Goal: Task Accomplishment & Management: Manage account settings

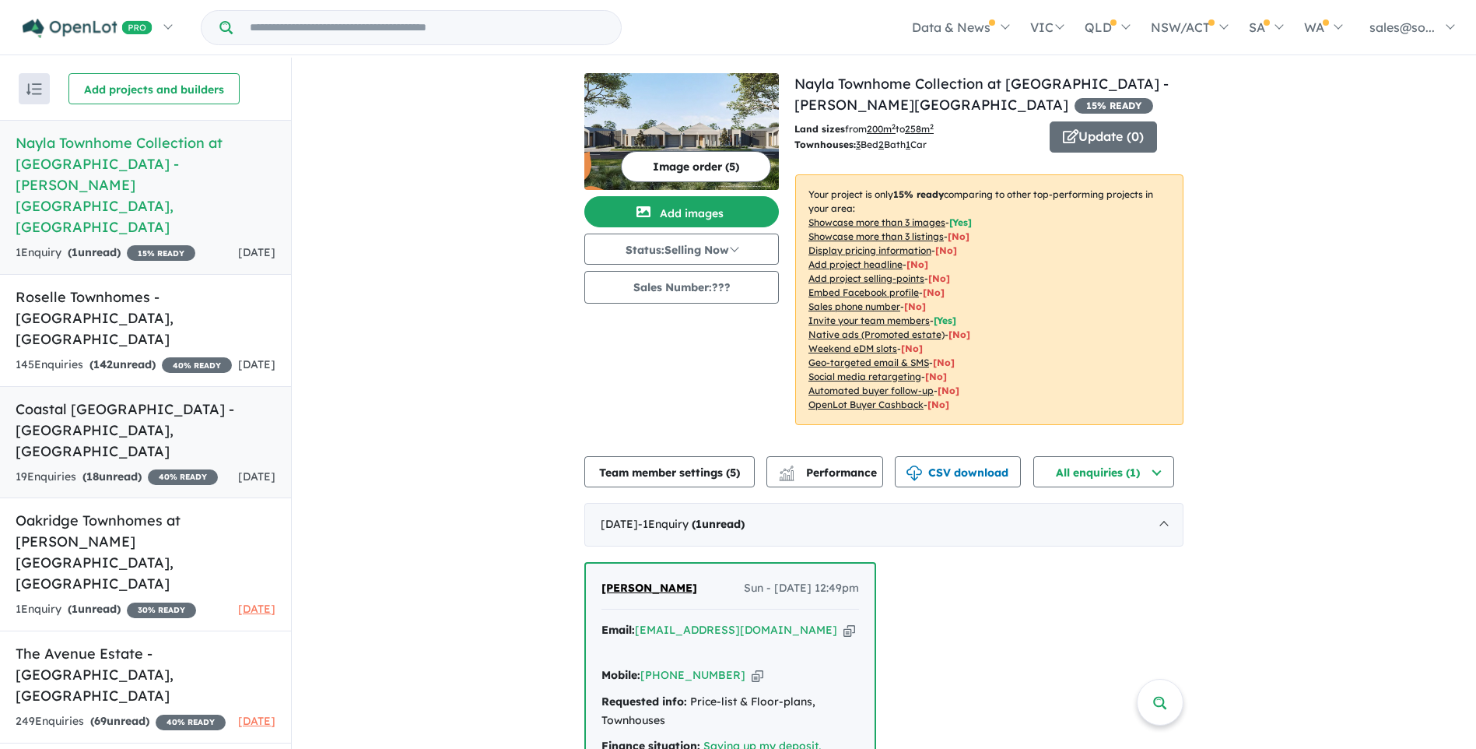
click at [191, 398] on h5 "Coastal [GEOGRAPHIC_DATA] - [GEOGRAPHIC_DATA] , [GEOGRAPHIC_DATA]" at bounding box center [146, 429] width 260 height 63
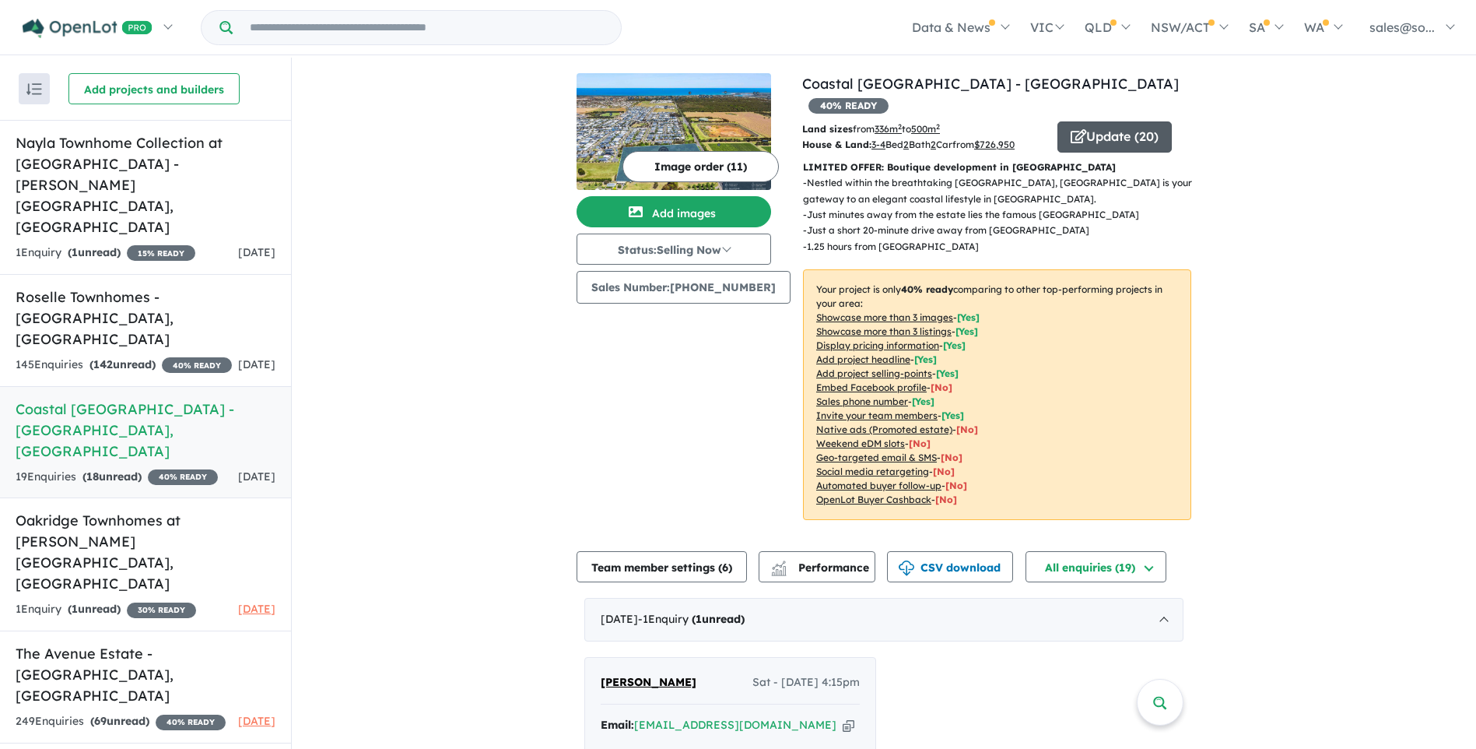
click at [1085, 121] on button "Update ( 20 )" at bounding box center [1115, 136] width 114 height 31
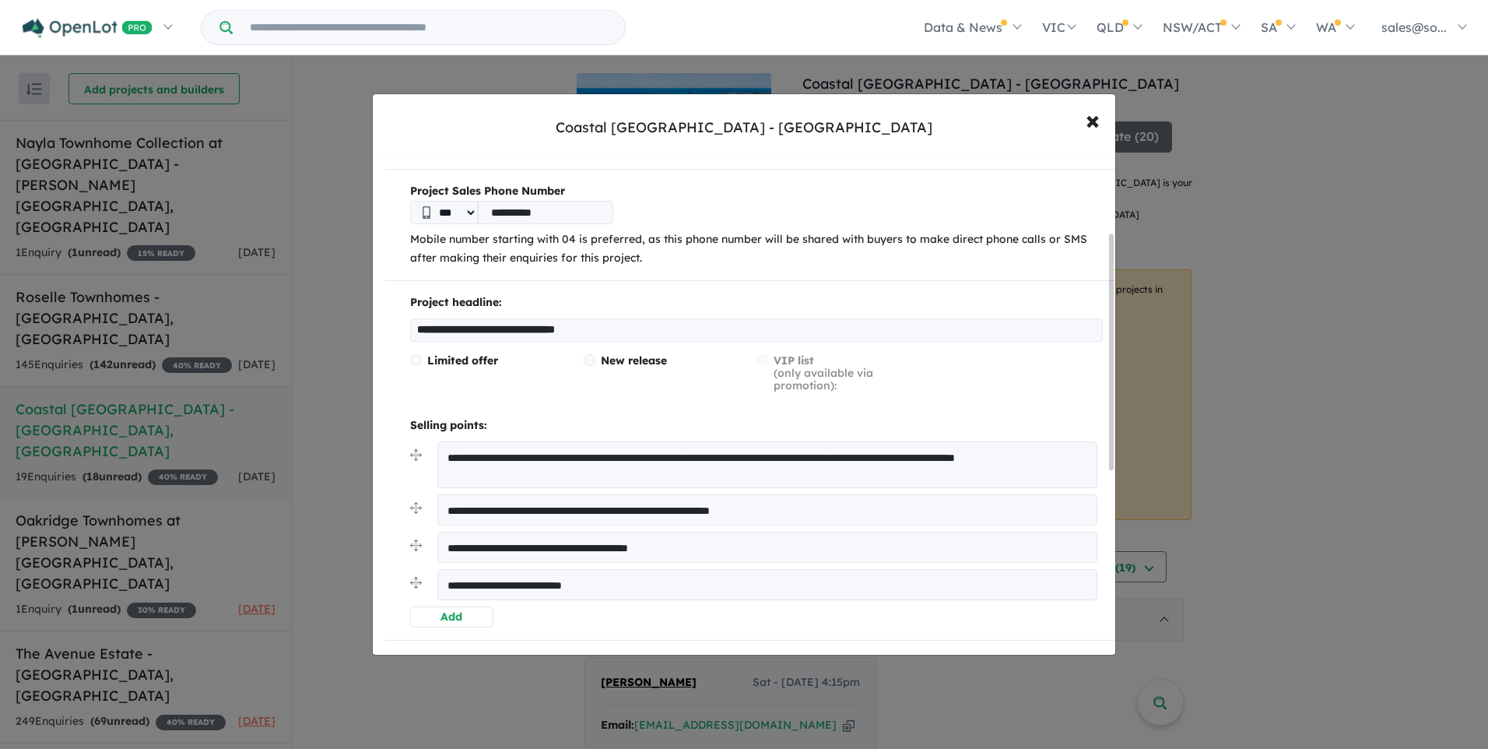
scroll to position [160, 0]
click at [1095, 120] on span "×" at bounding box center [1093, 119] width 14 height 33
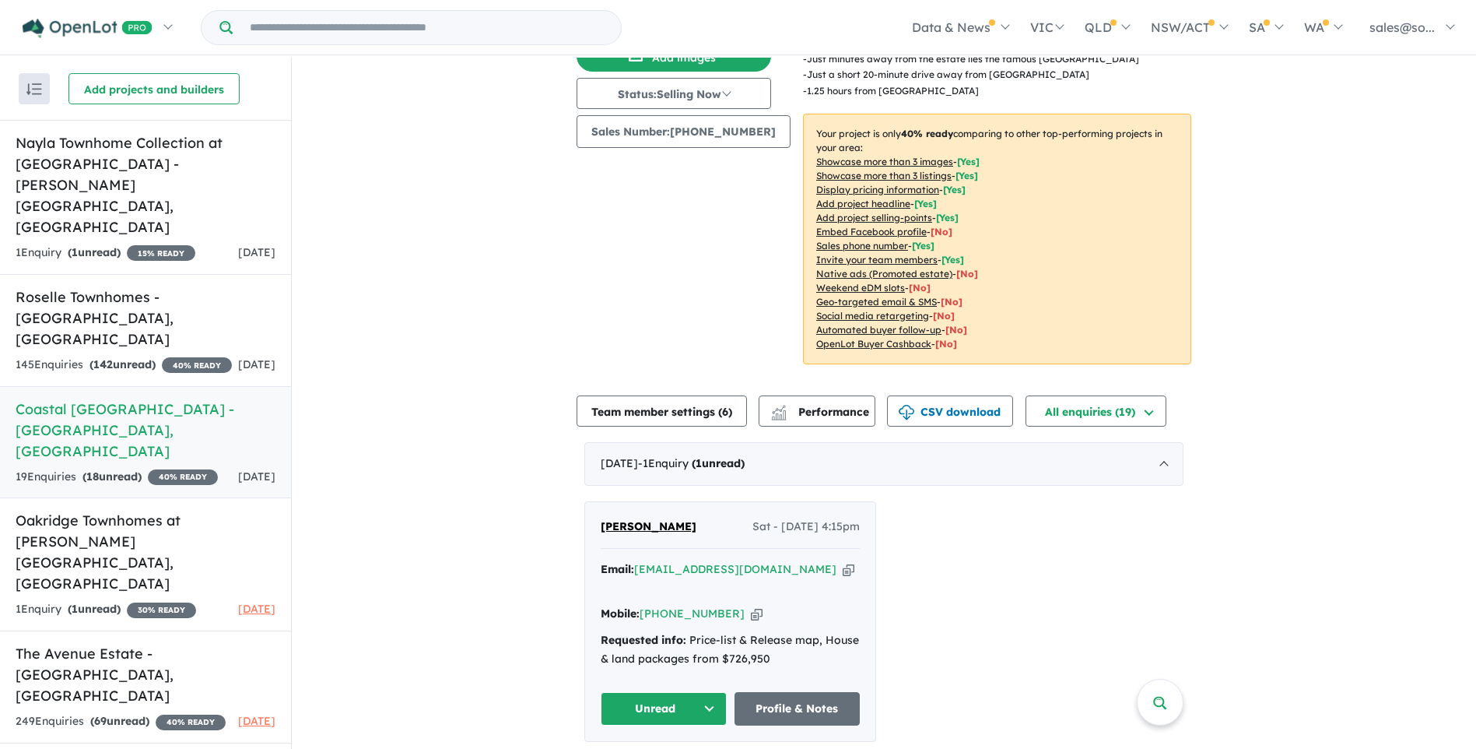
scroll to position [0, 0]
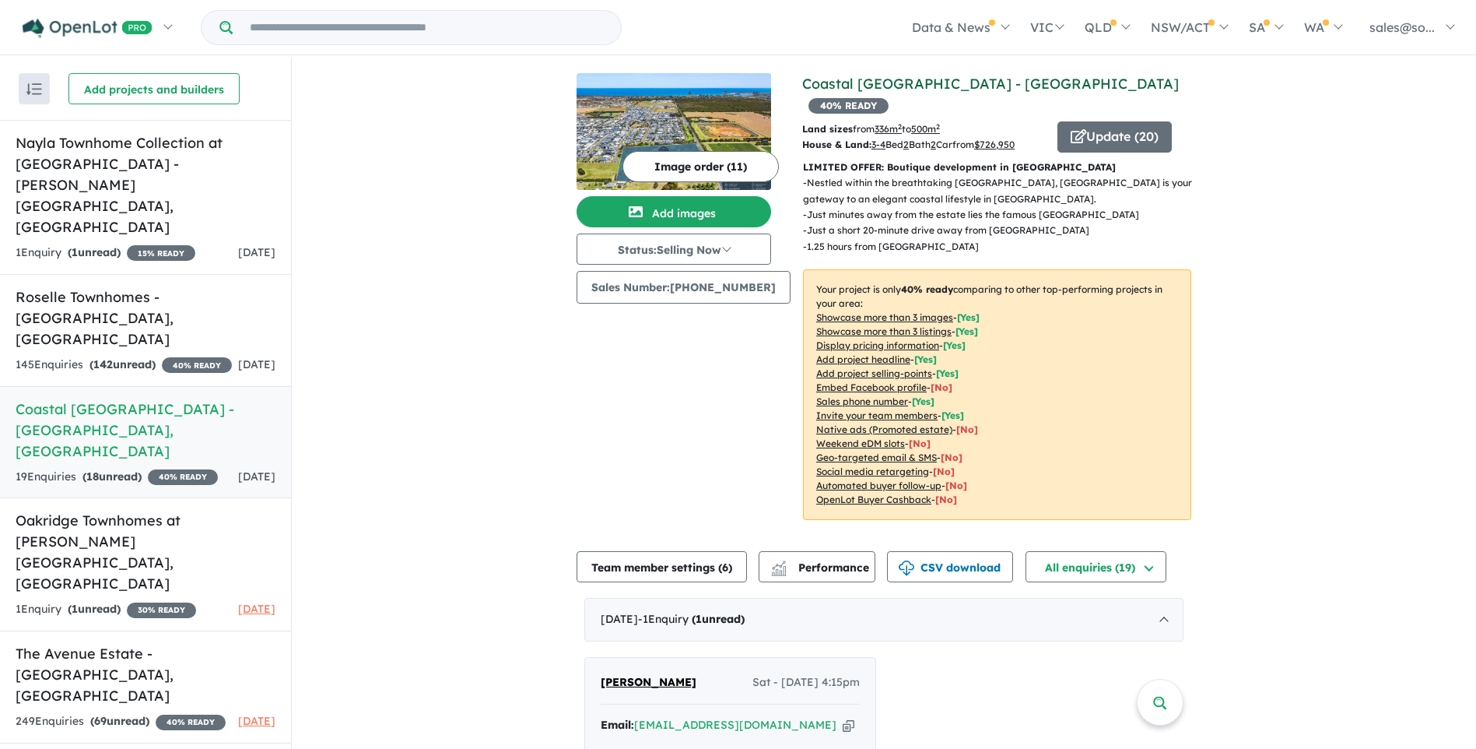
click at [904, 85] on link "Coastal [GEOGRAPHIC_DATA] - [GEOGRAPHIC_DATA]" at bounding box center [990, 84] width 377 height 18
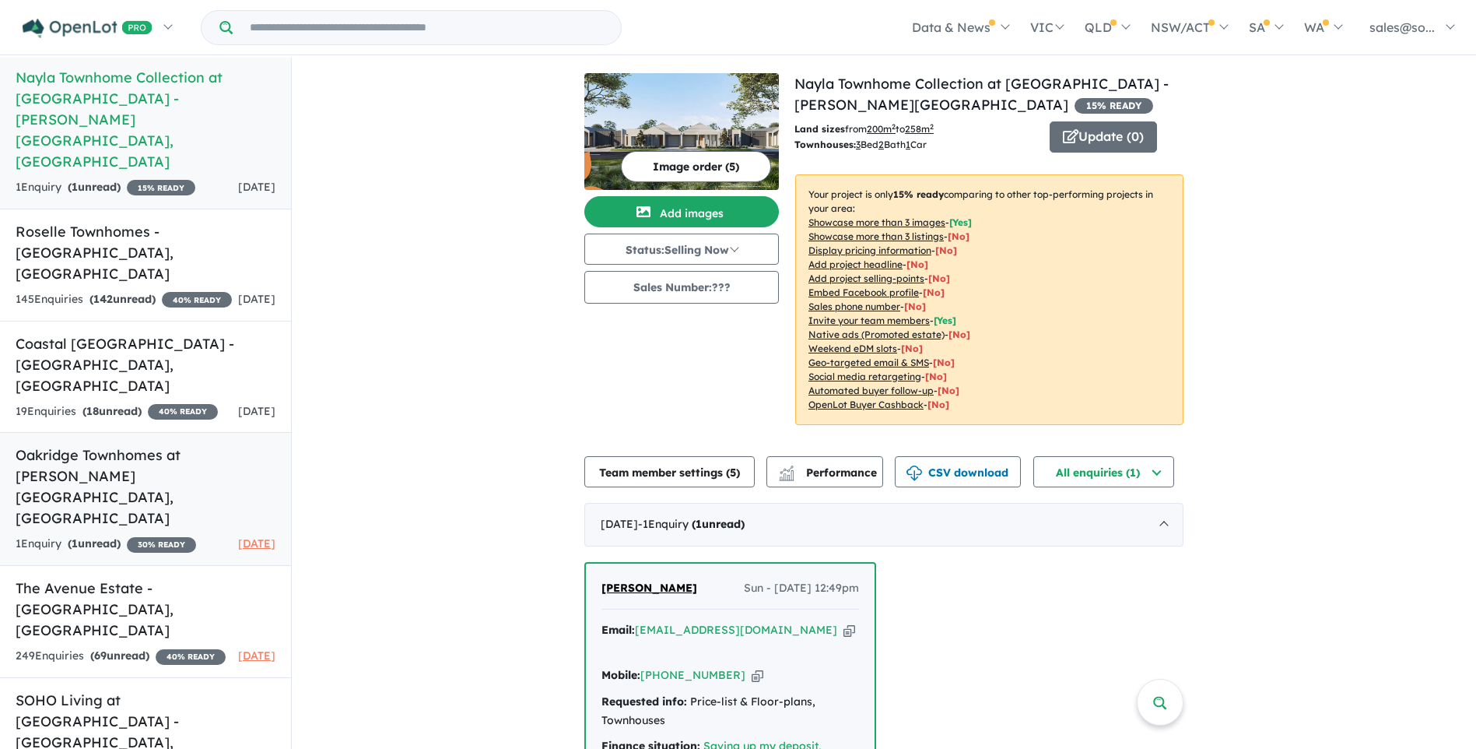
scroll to position [156, 0]
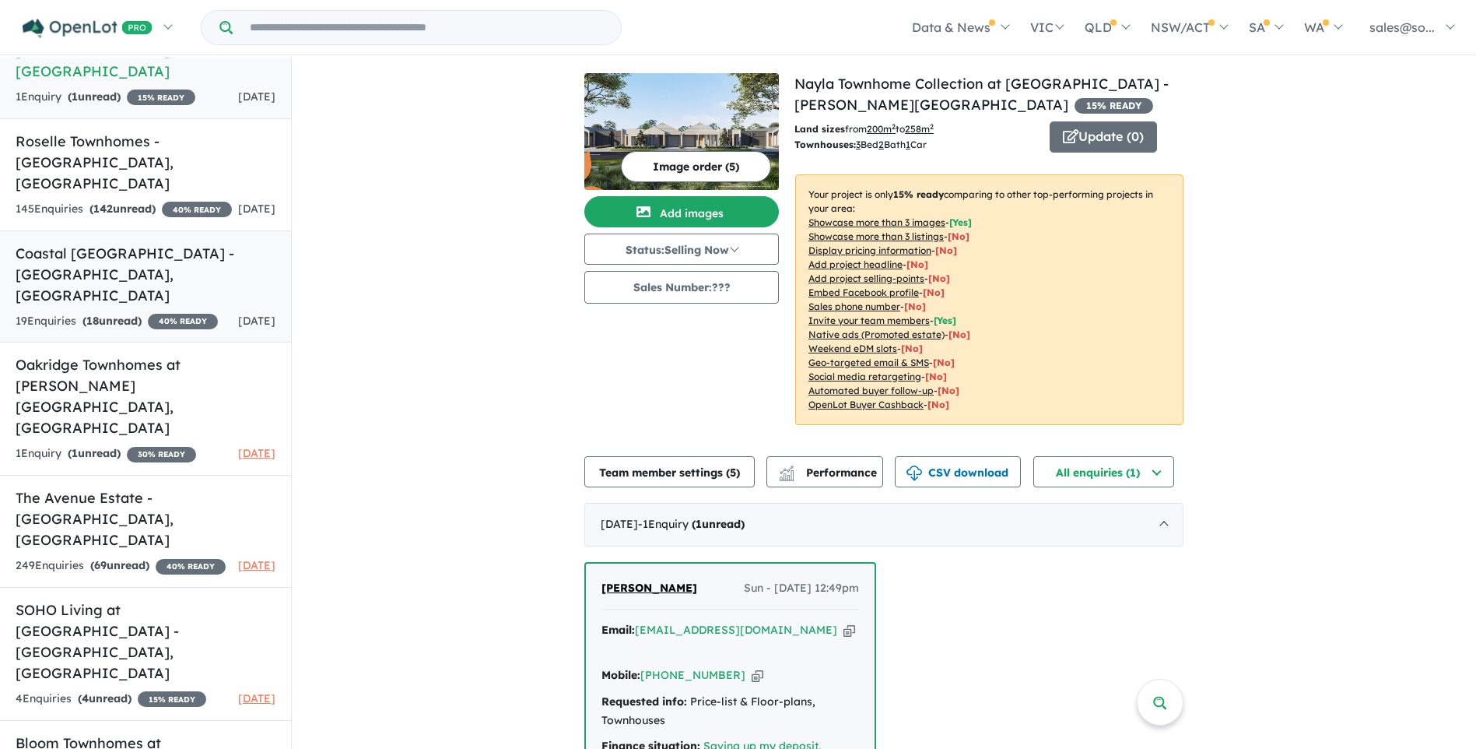
click at [156, 243] on h5 "Coastal [GEOGRAPHIC_DATA] - [GEOGRAPHIC_DATA] , [GEOGRAPHIC_DATA]" at bounding box center [146, 274] width 260 height 63
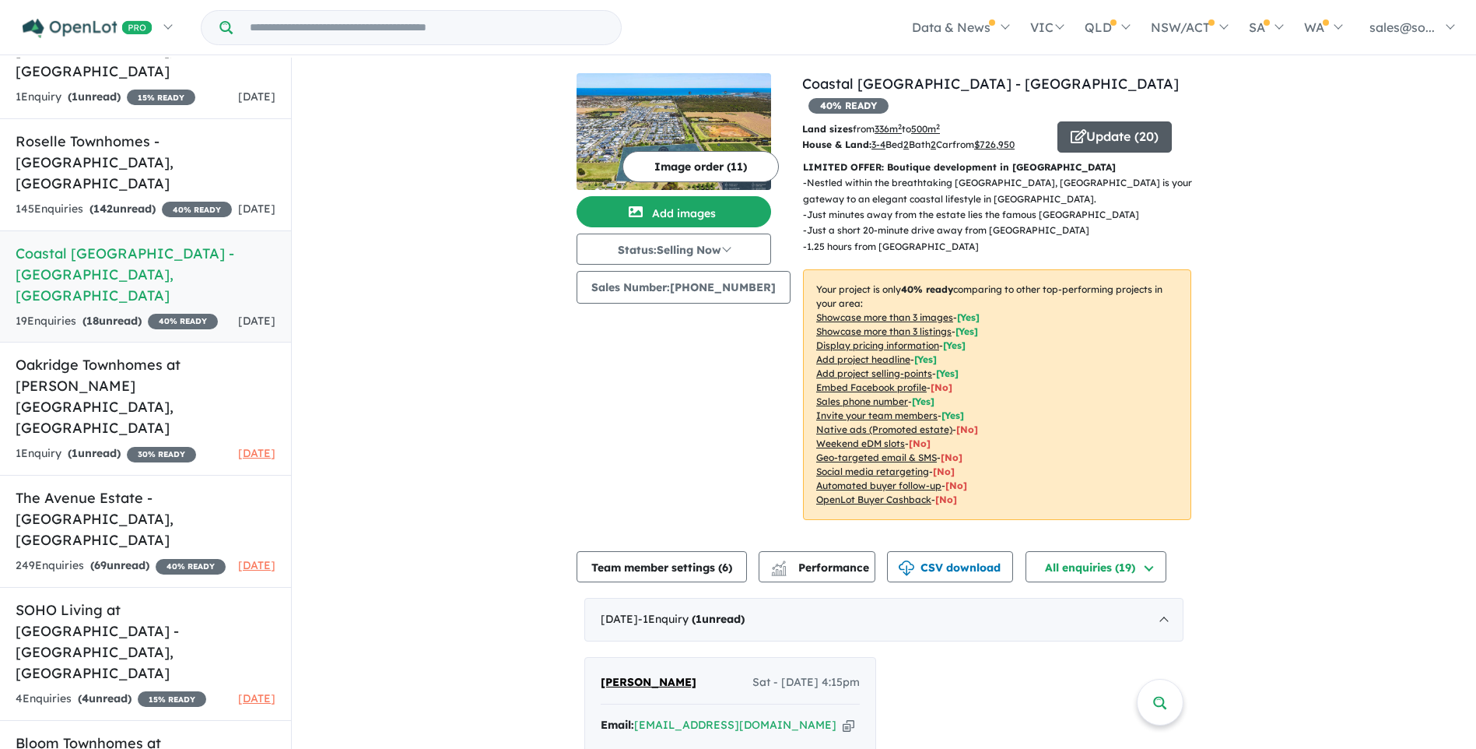
click at [1132, 121] on button "Update ( 20 )" at bounding box center [1115, 136] width 114 height 31
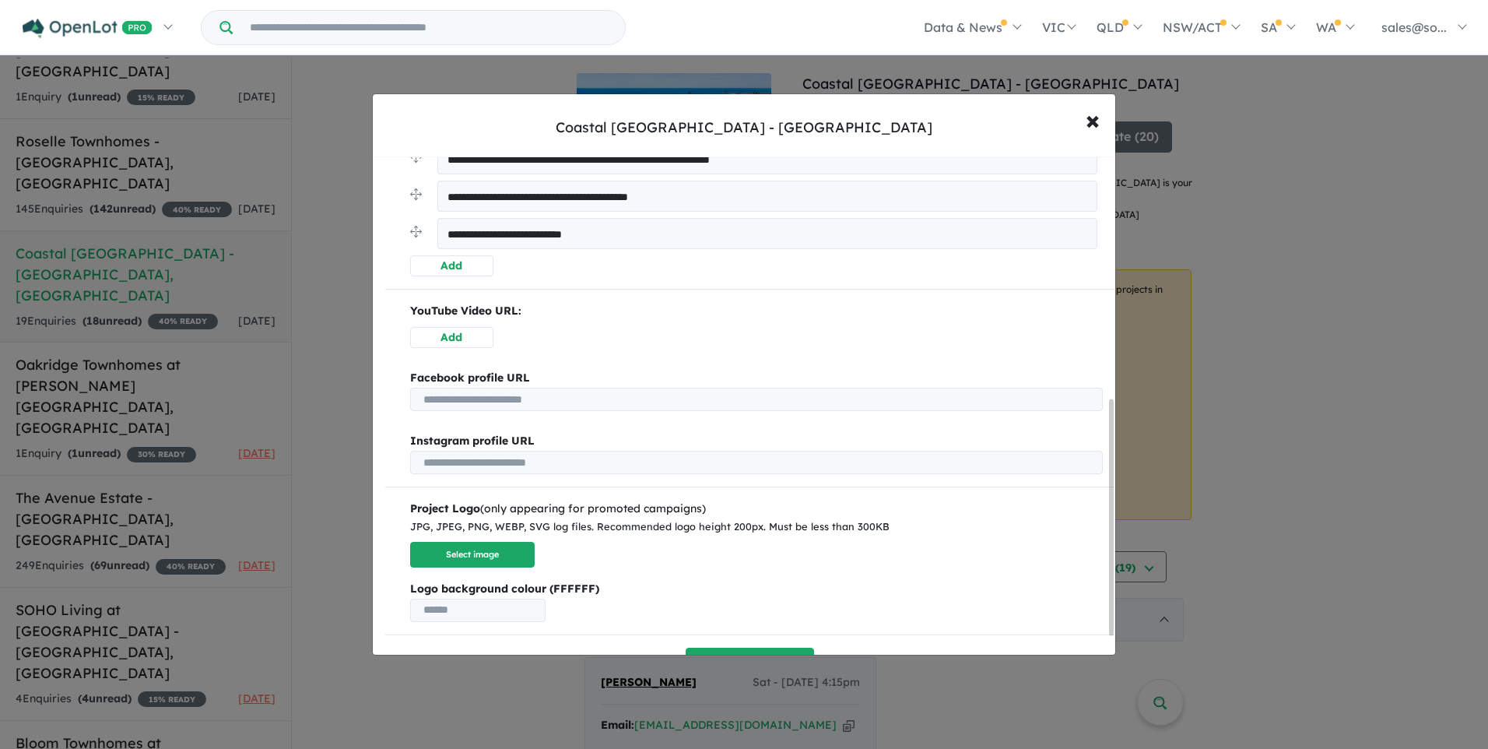
scroll to position [549, 0]
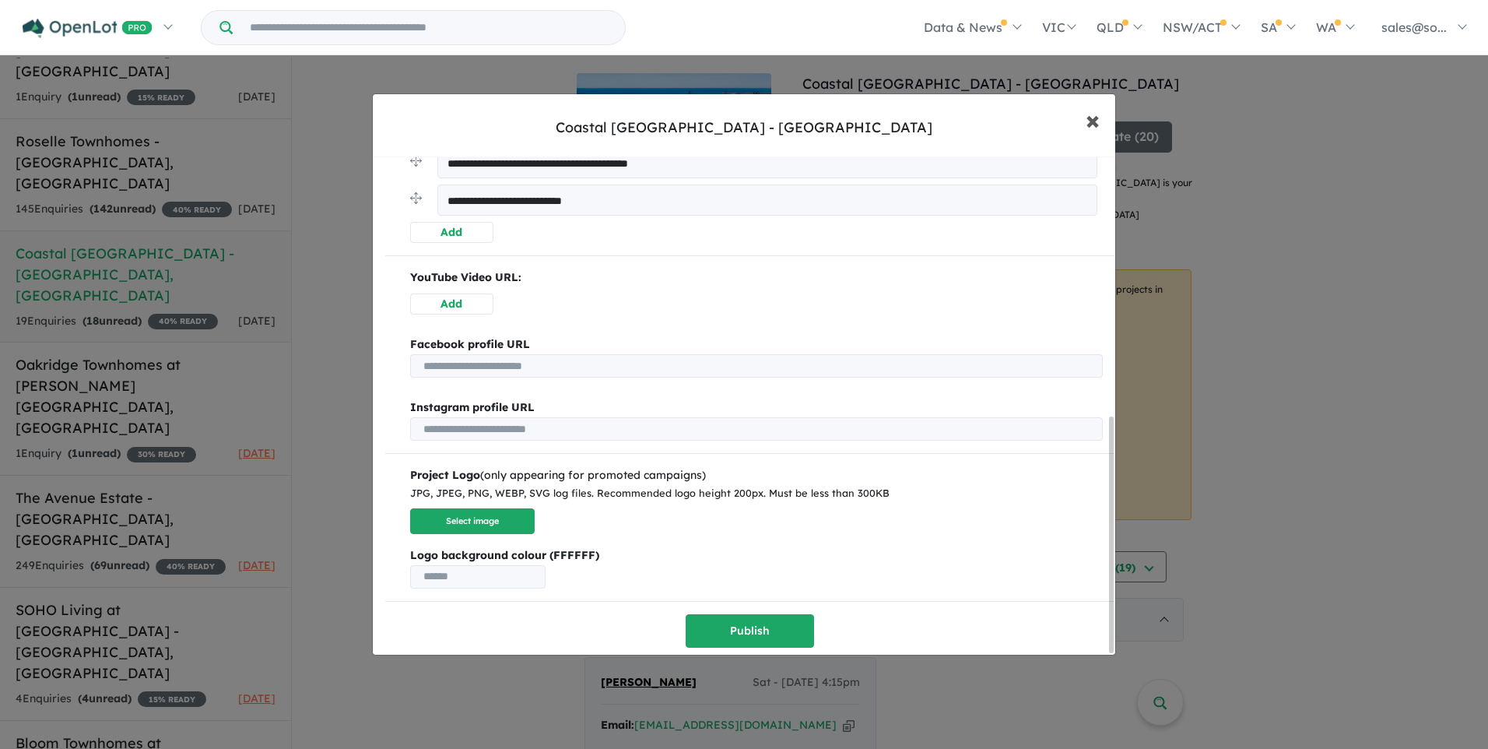
click at [1090, 121] on span "×" at bounding box center [1093, 119] width 14 height 33
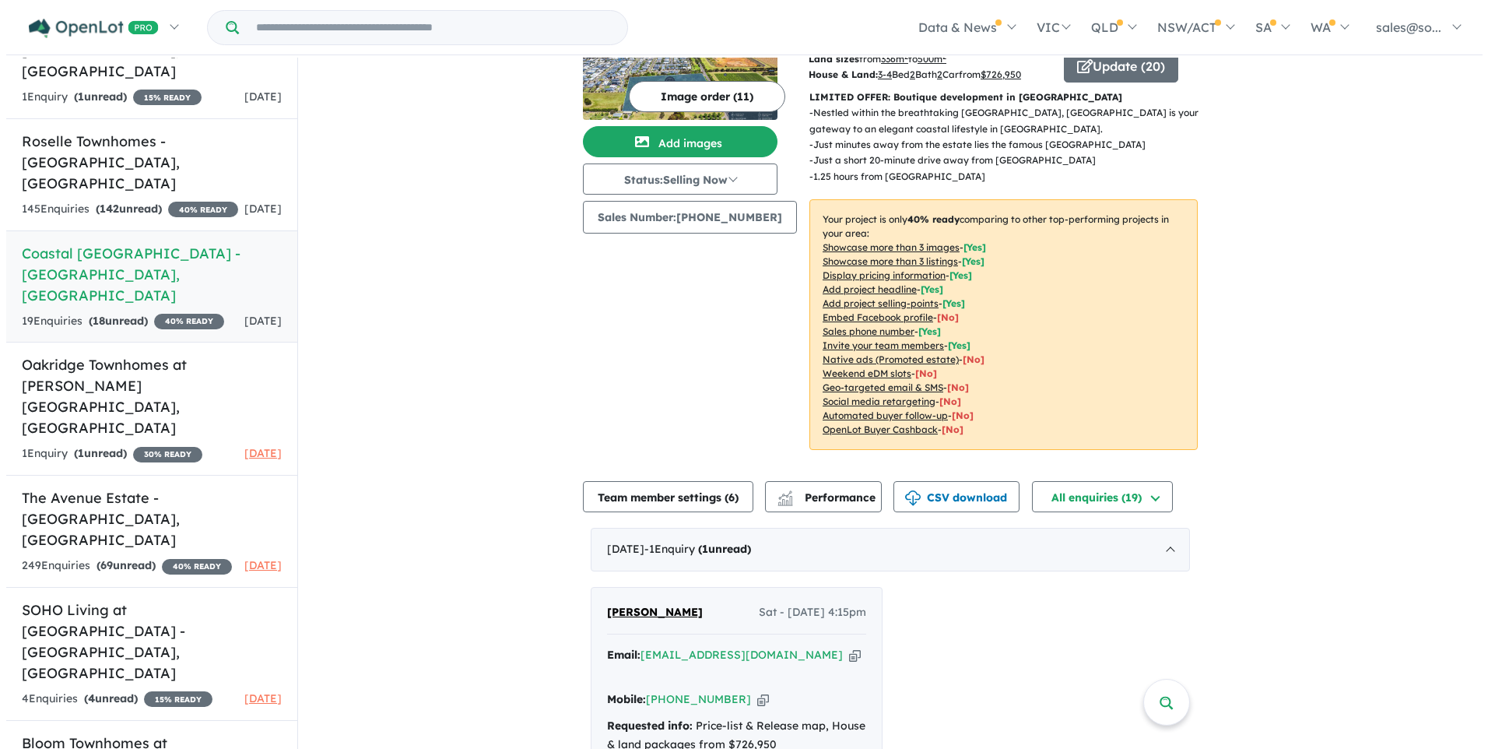
scroll to position [156, 0]
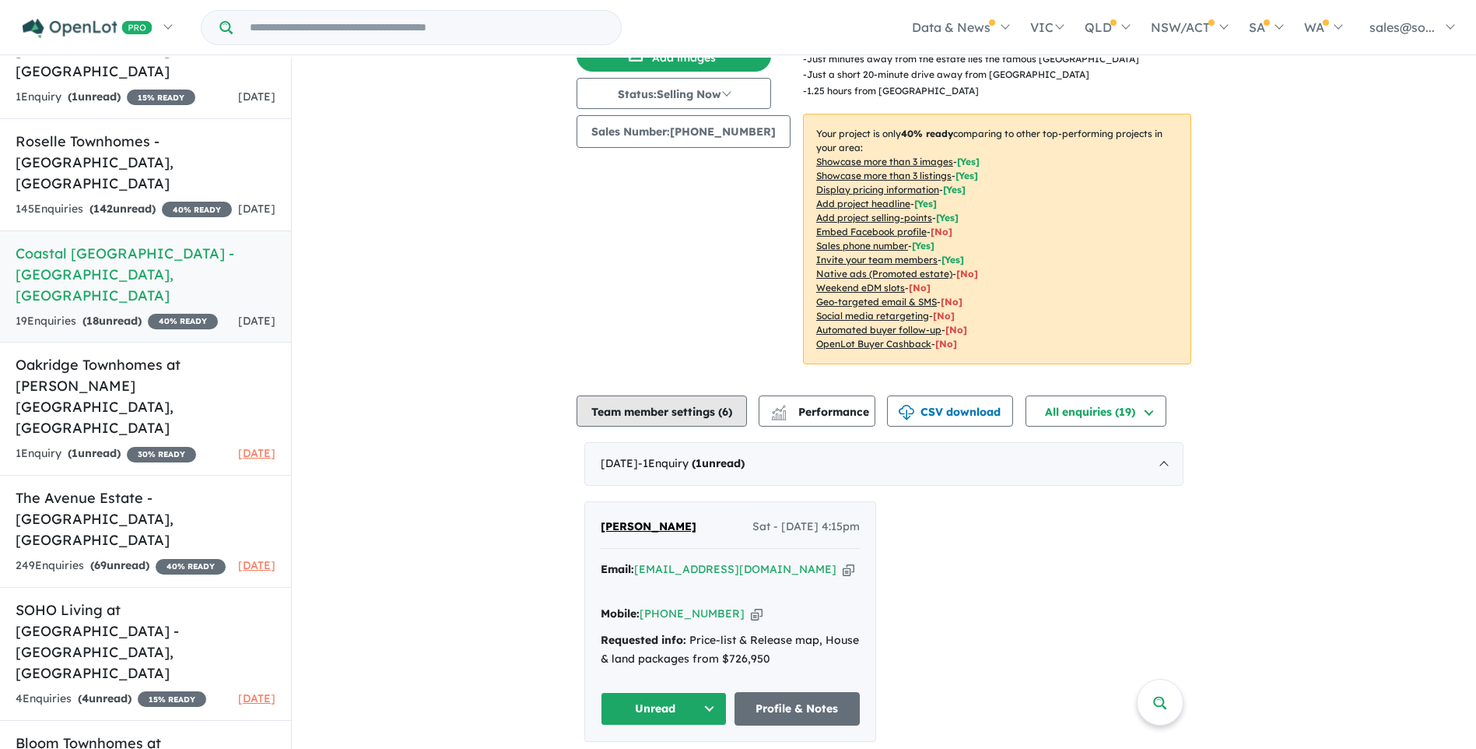
click at [710, 395] on button "Team member settings ( 6 )" at bounding box center [662, 410] width 170 height 31
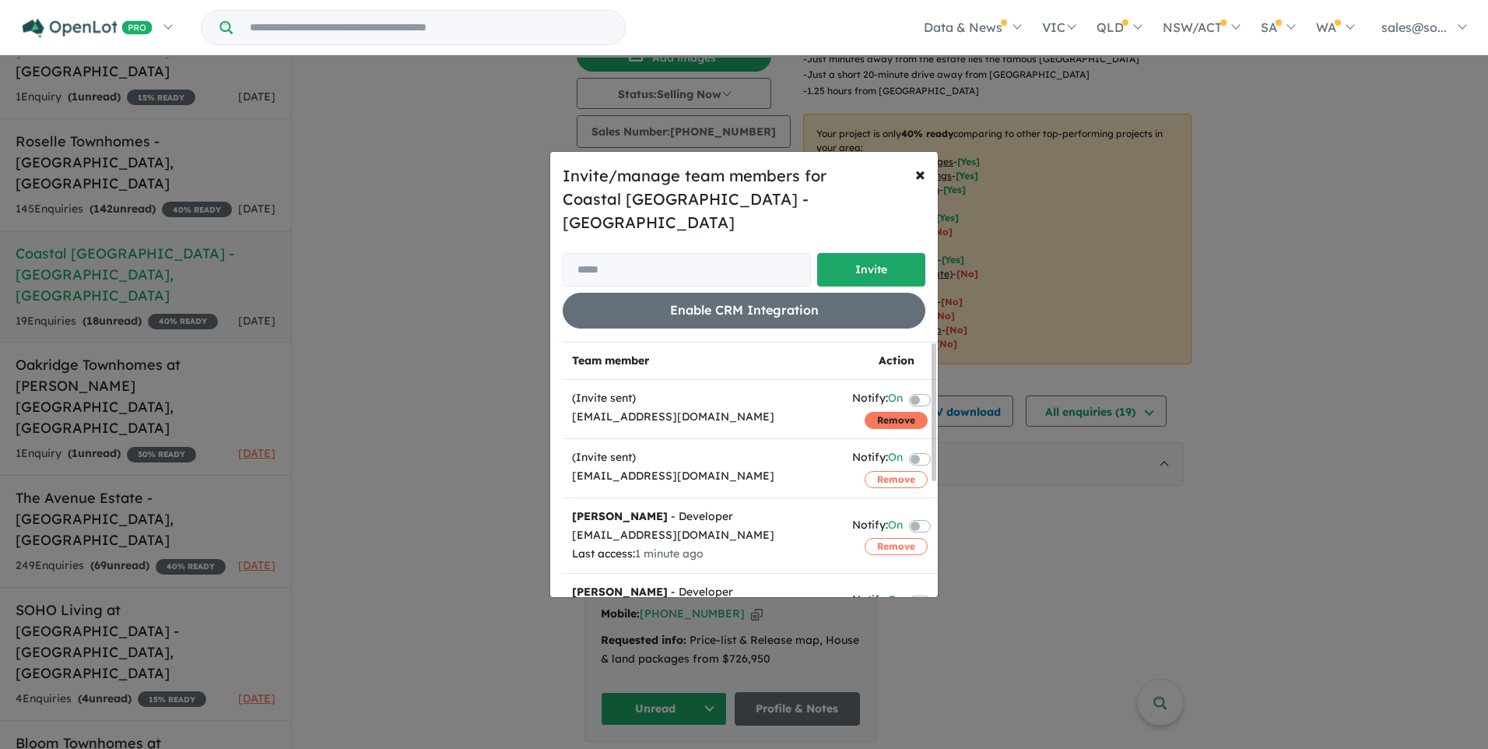
click at [895, 412] on button "Remove" at bounding box center [896, 420] width 63 height 17
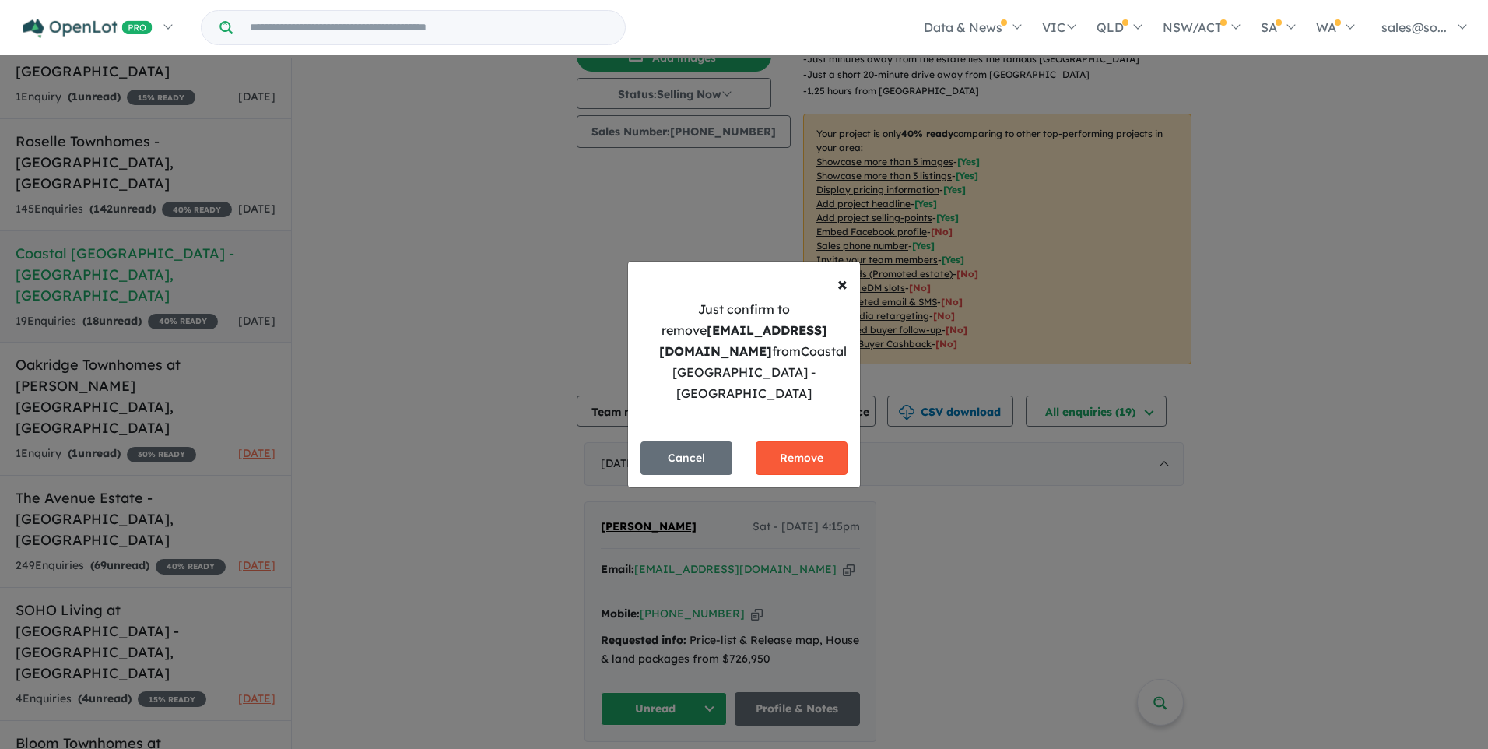
click at [776, 453] on button "Remove" at bounding box center [802, 457] width 92 height 33
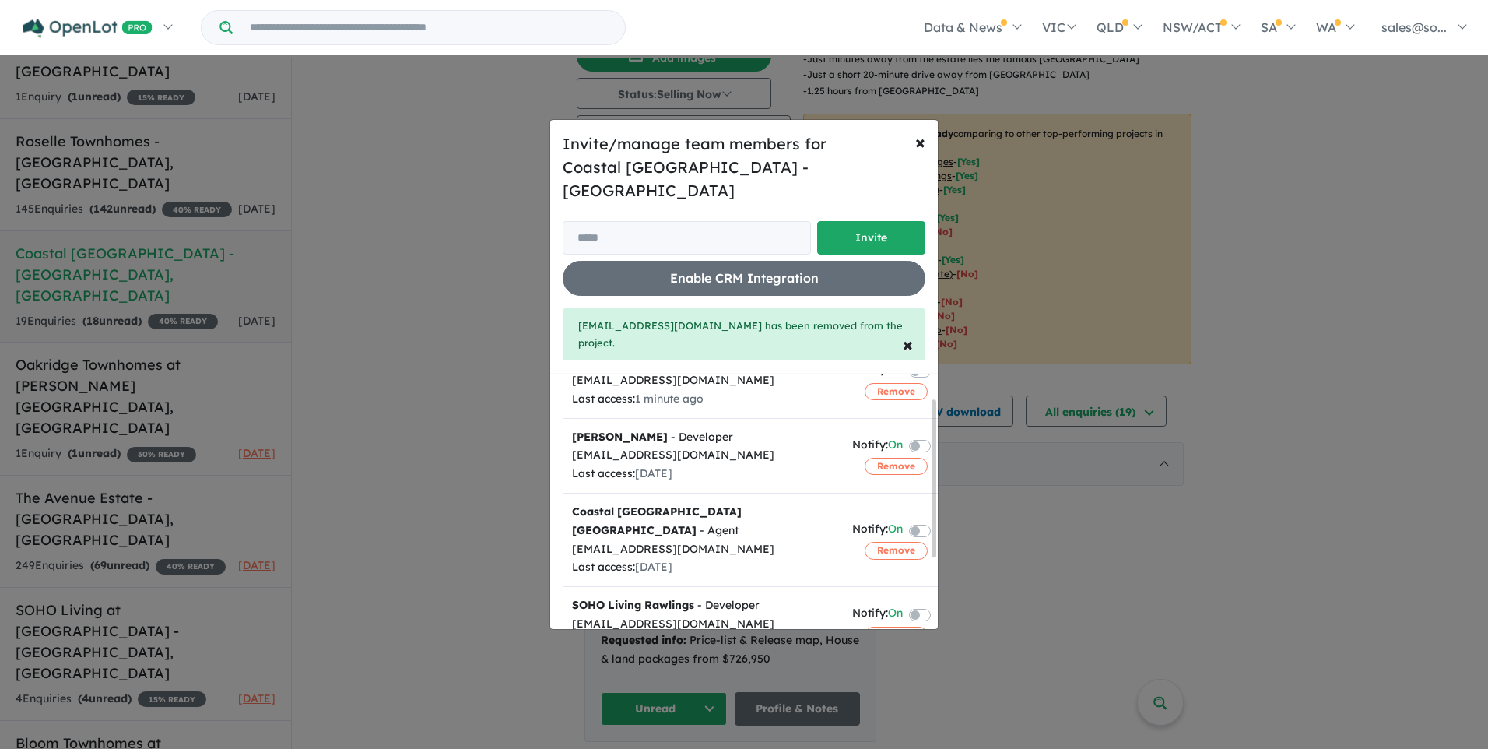
scroll to position [154, 0]
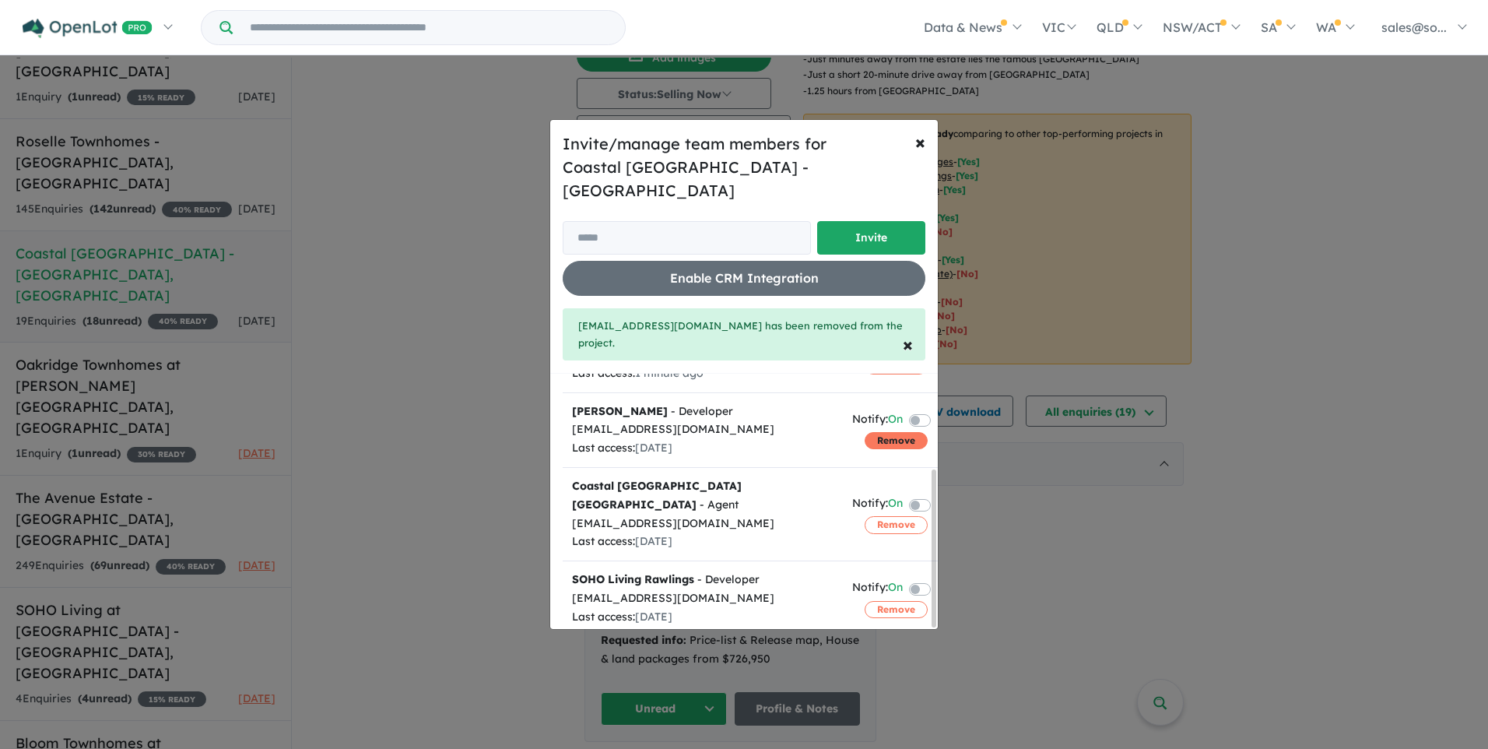
click at [899, 432] on button "Remove" at bounding box center [896, 440] width 63 height 17
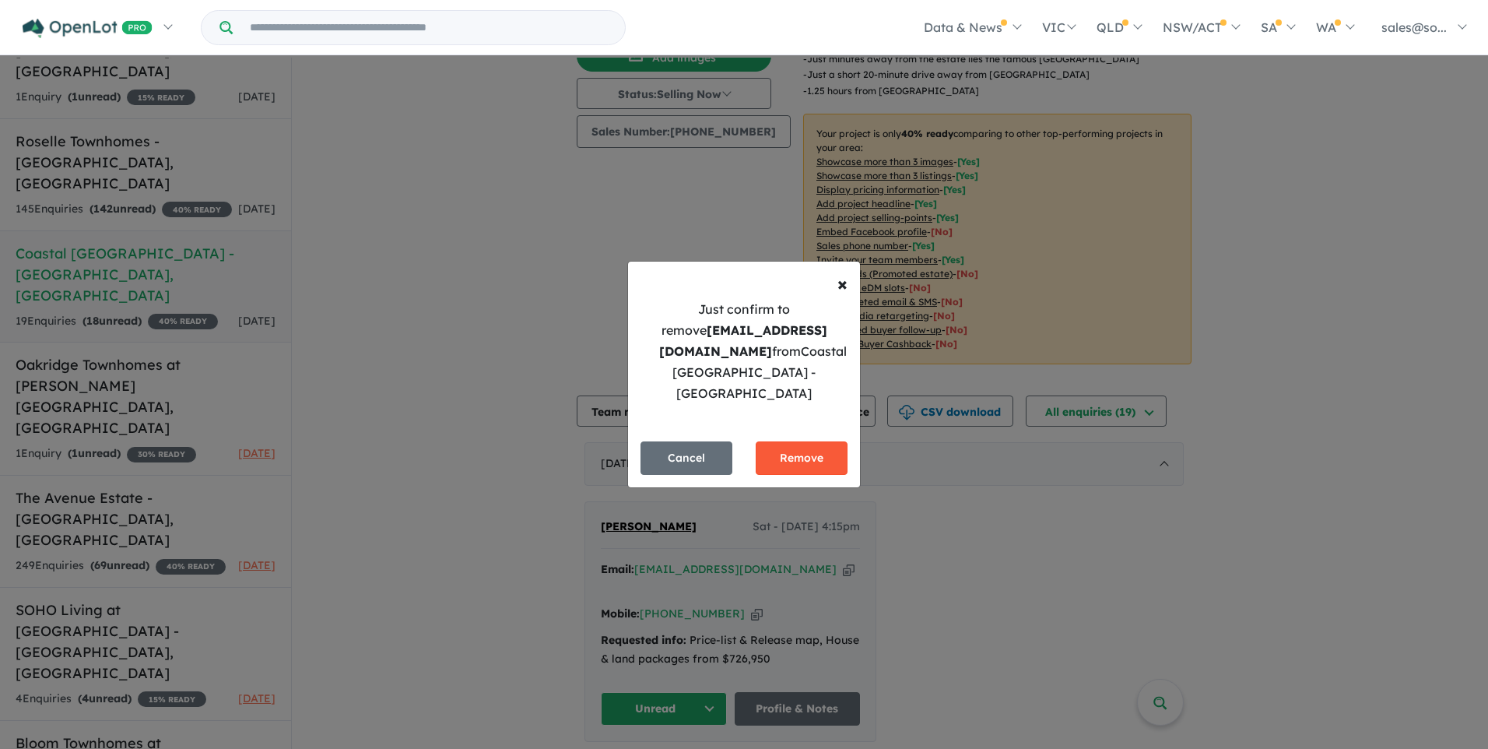
click at [811, 452] on button "Remove" at bounding box center [802, 457] width 92 height 33
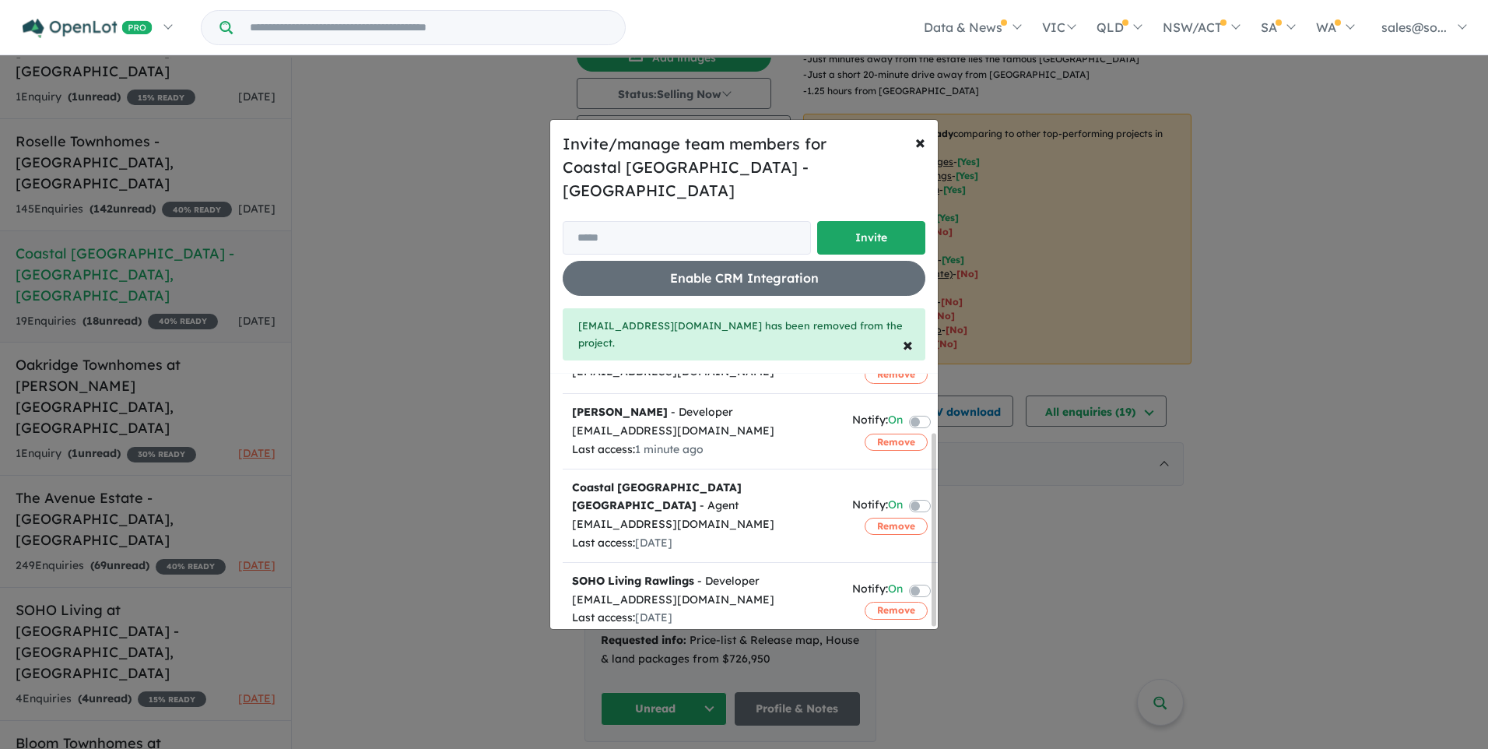
scroll to position [79, 0]
click at [673, 233] on input "email" at bounding box center [687, 237] width 248 height 33
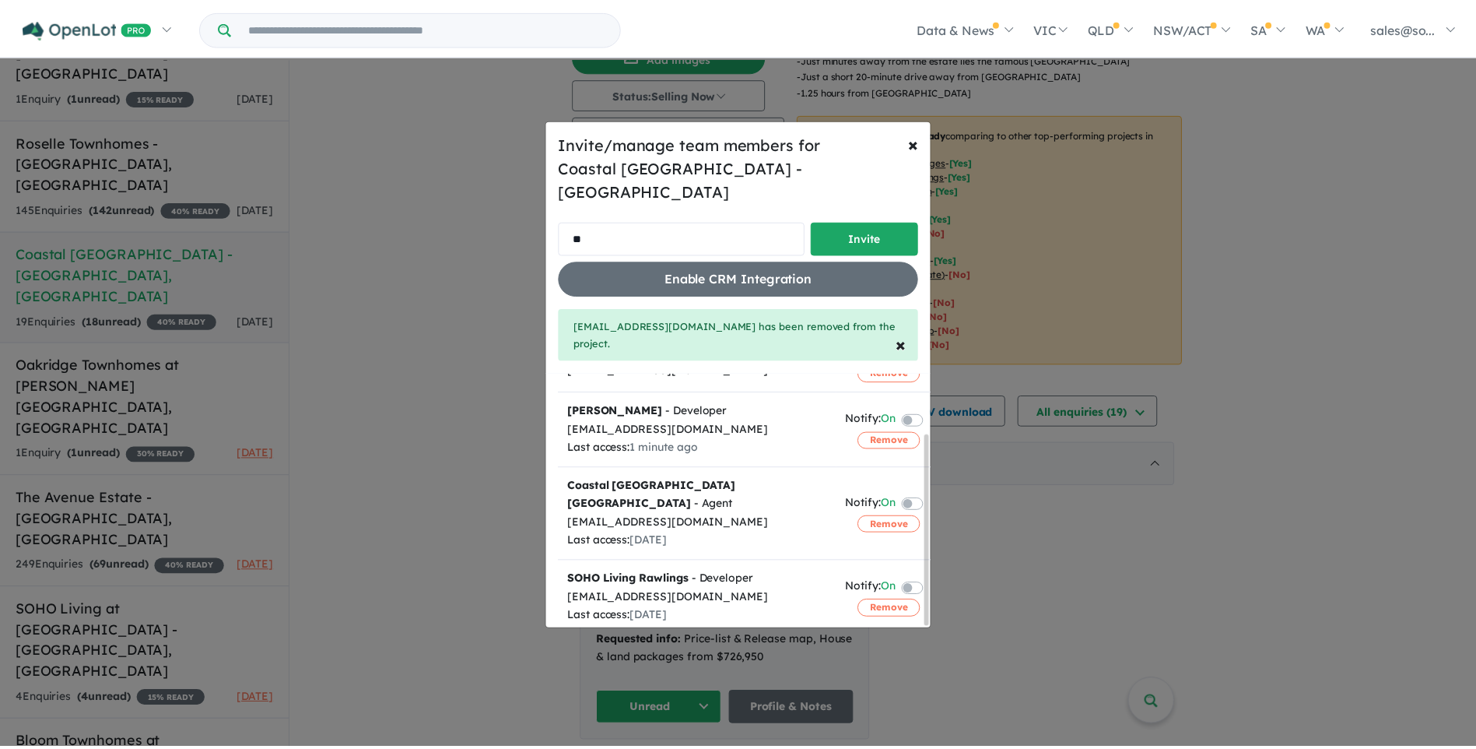
scroll to position [0, 0]
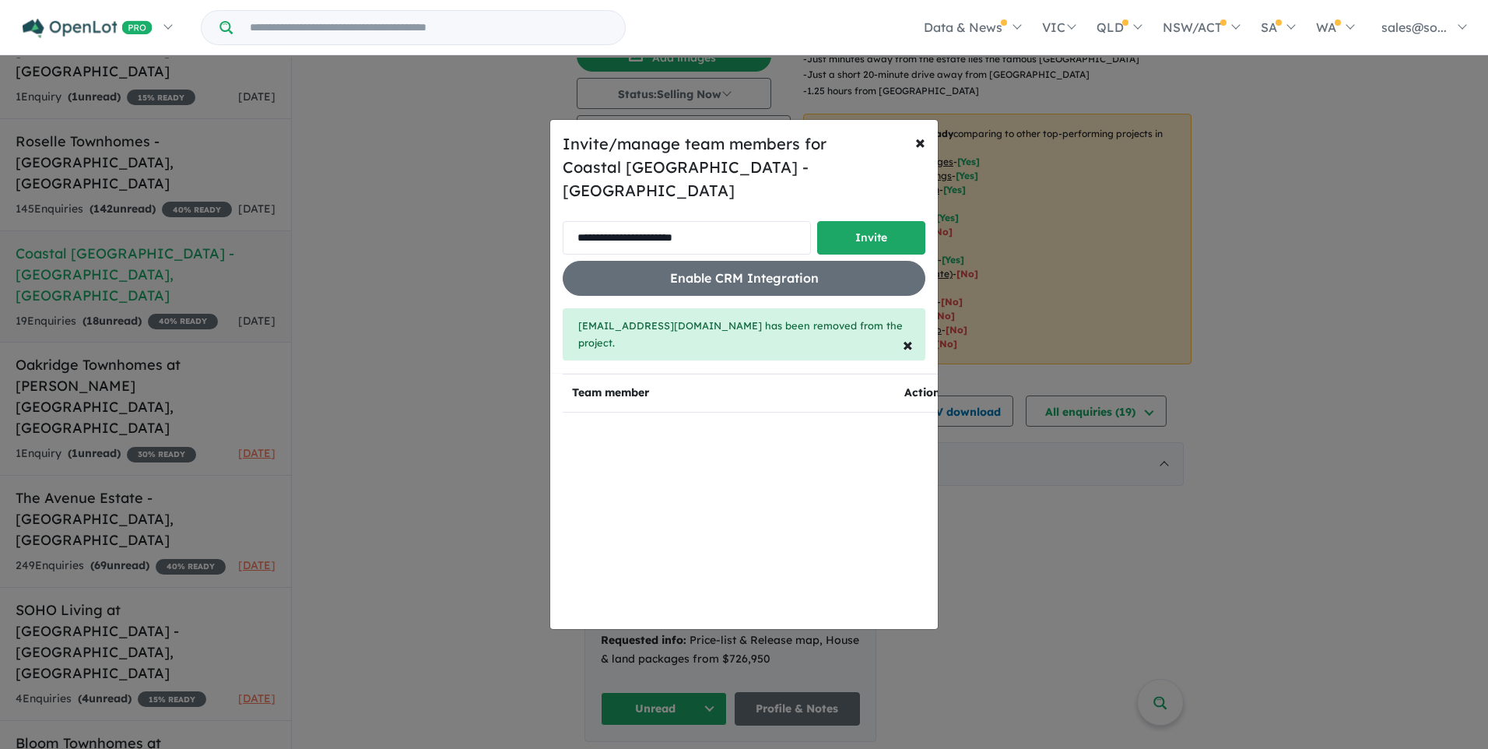
type input "**********"
click at [853, 233] on button "Invite" at bounding box center [871, 237] width 108 height 33
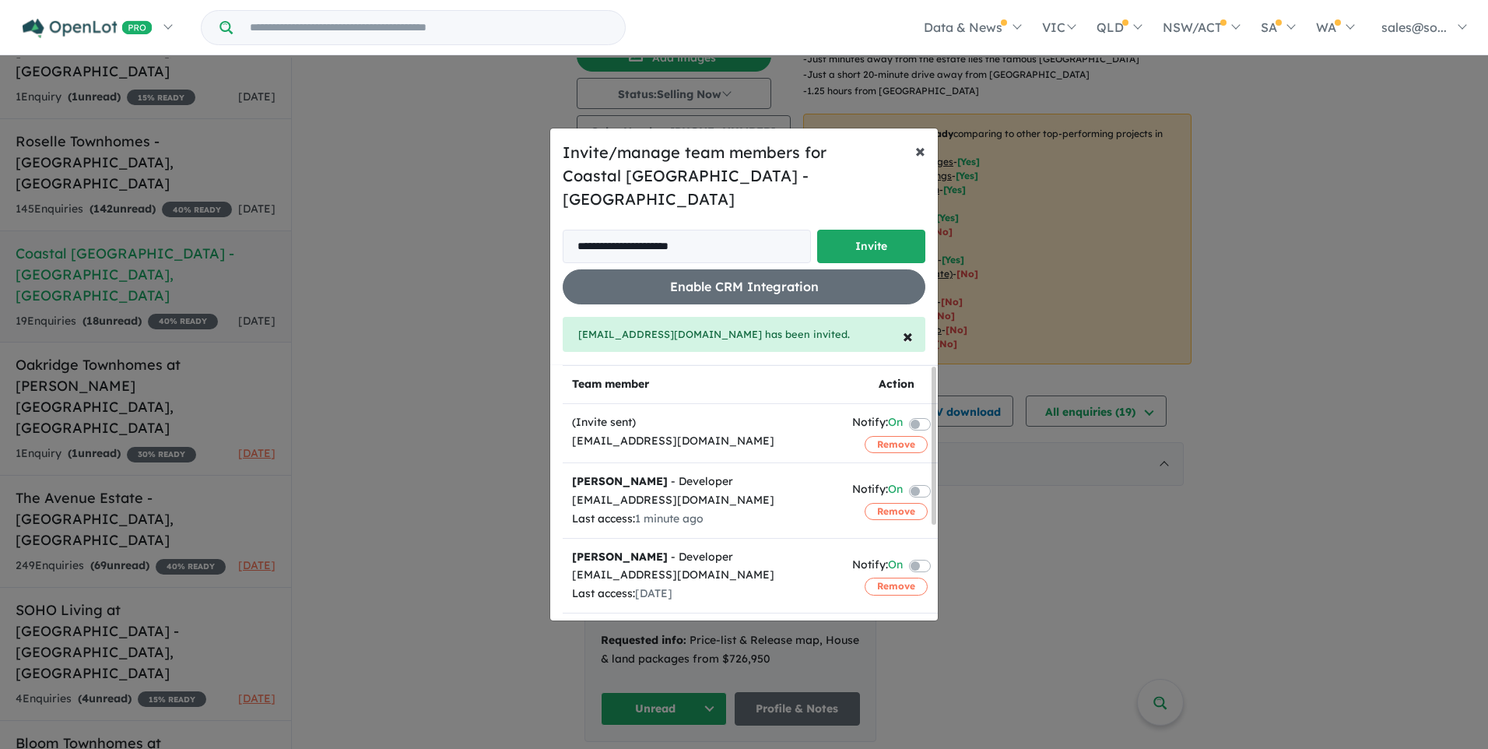
click at [925, 162] on span "×" at bounding box center [920, 150] width 10 height 23
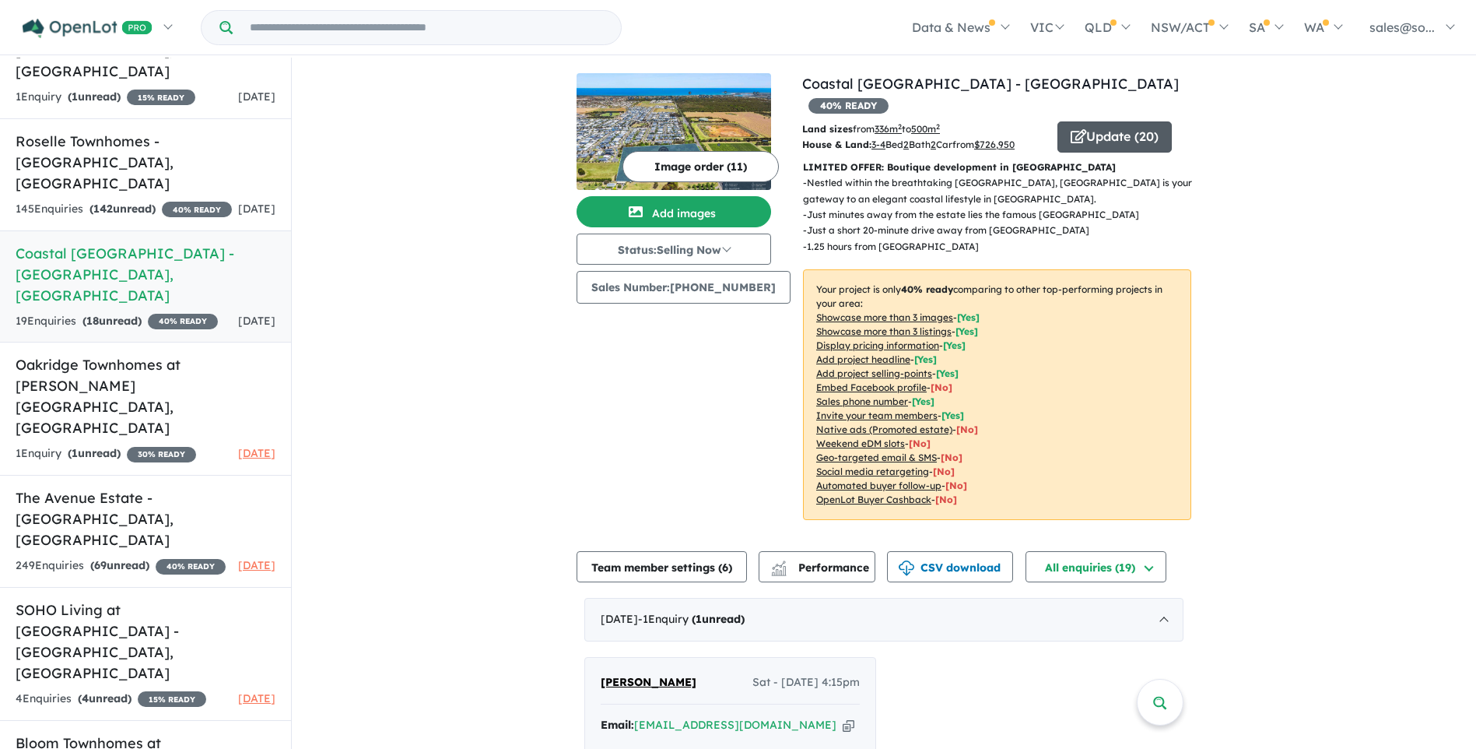
click at [1097, 121] on button "Update ( 20 )" at bounding box center [1115, 136] width 114 height 31
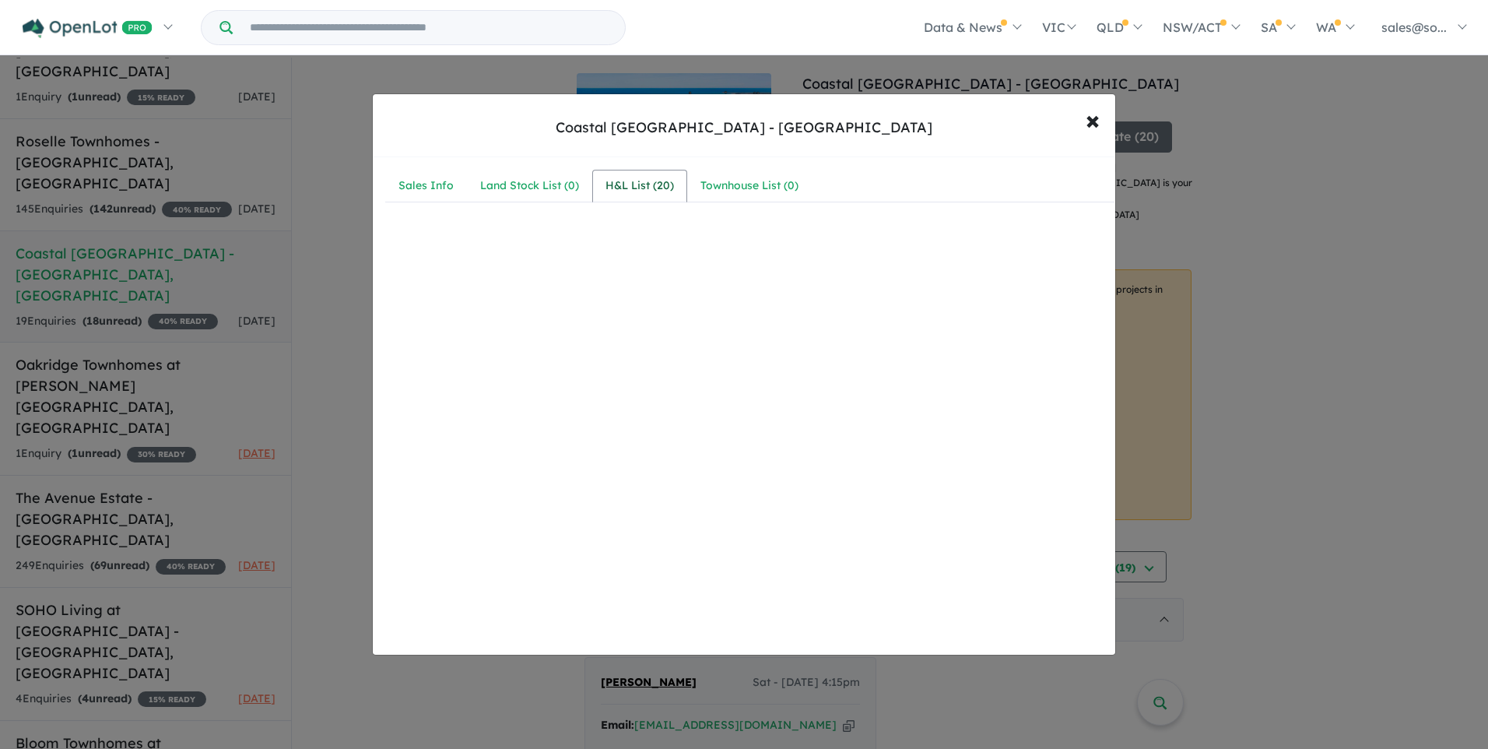
click at [649, 184] on div "H&L List ( 20 )" at bounding box center [640, 186] width 68 height 19
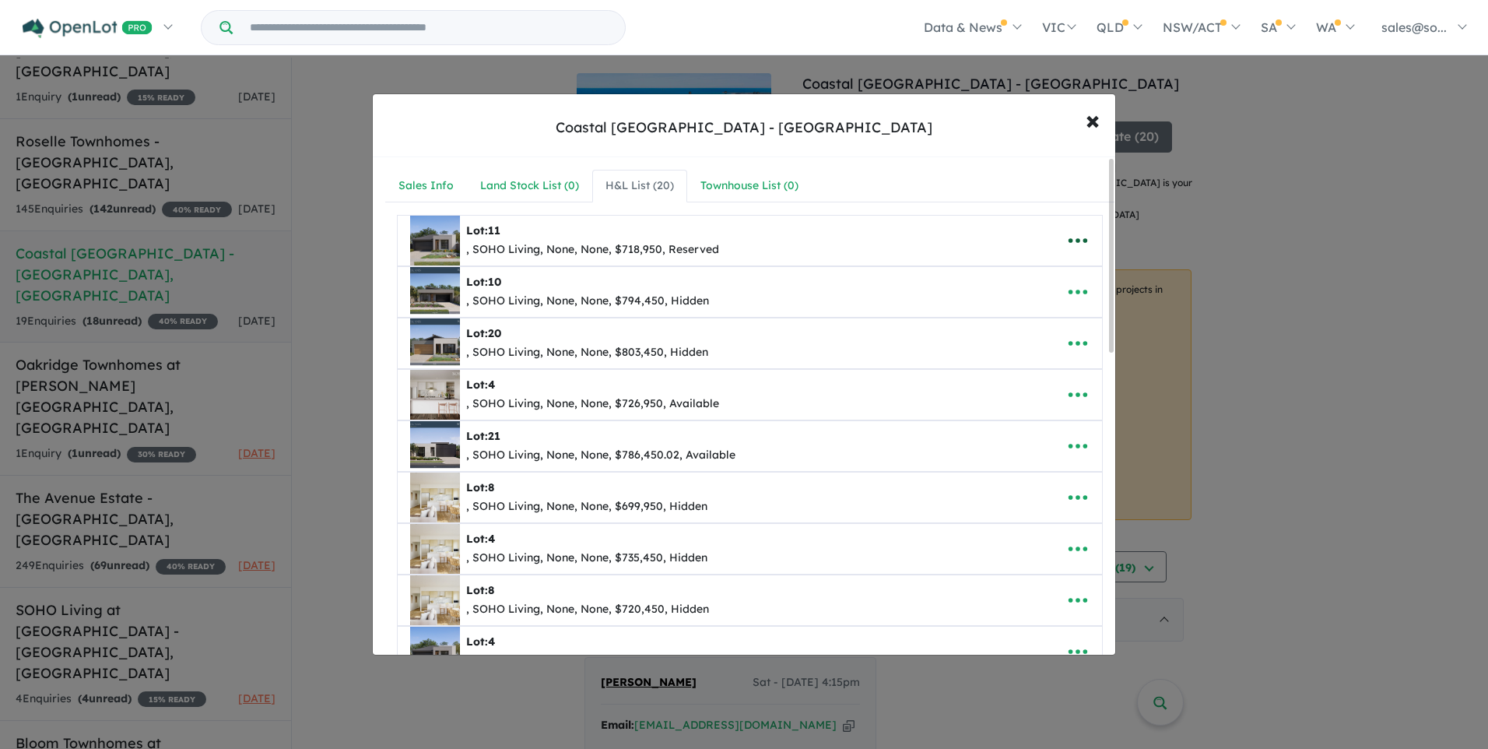
click at [1079, 238] on icon "button" at bounding box center [1077, 240] width 23 height 23
click at [1051, 318] on link "Remove" at bounding box center [1043, 315] width 115 height 36
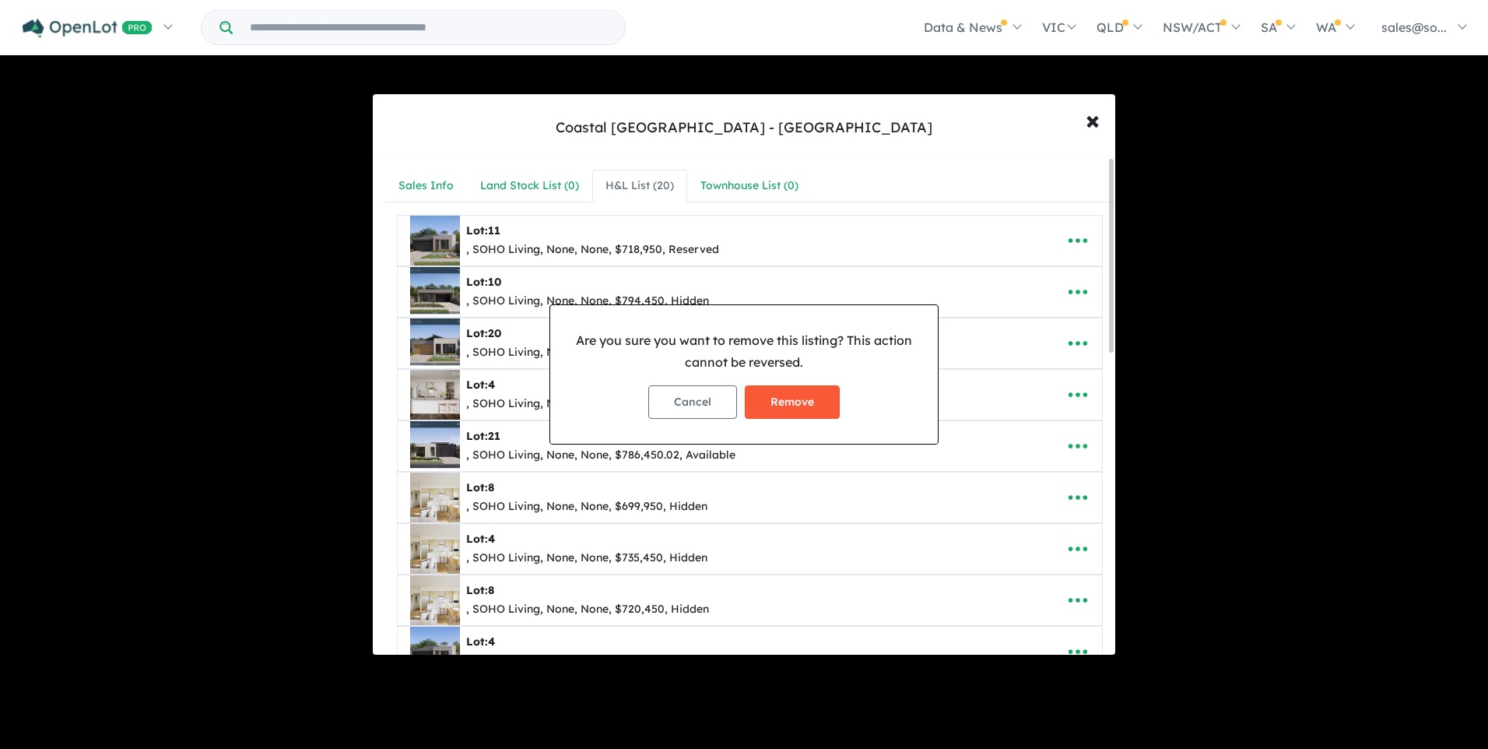
click at [820, 401] on button "Remove" at bounding box center [792, 401] width 95 height 33
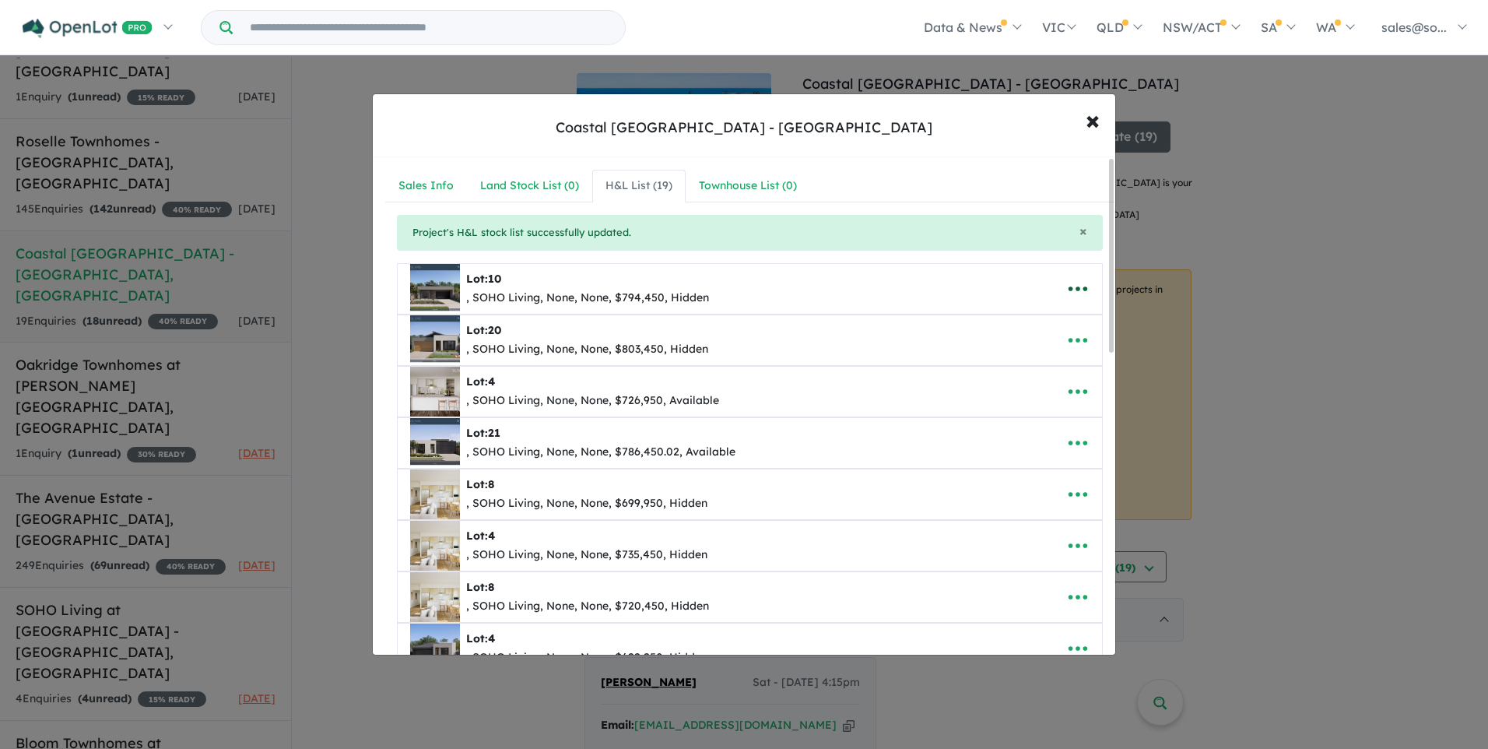
click at [1069, 286] on icon "button" at bounding box center [1077, 288] width 23 height 23
click at [1052, 355] on link "Remove" at bounding box center [1043, 363] width 115 height 36
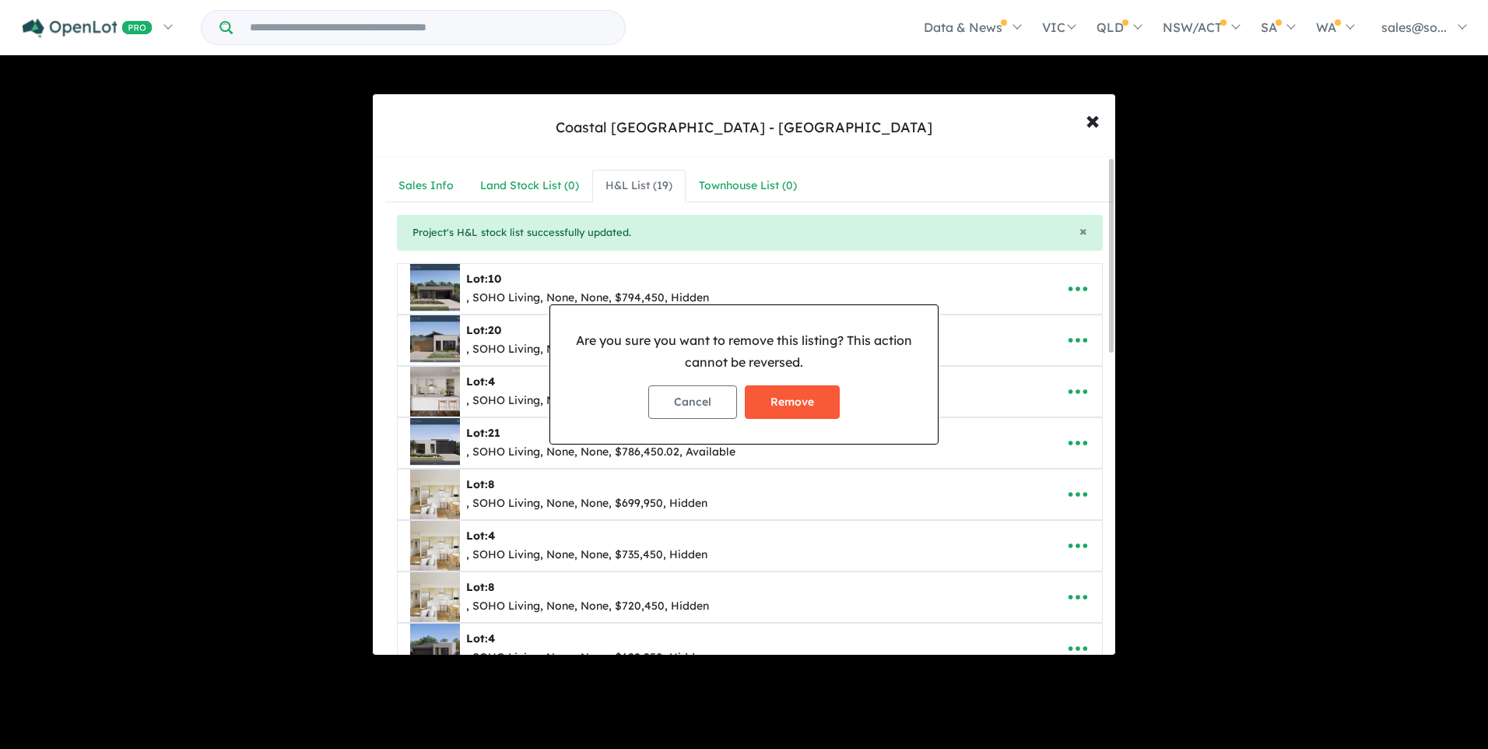
click at [809, 403] on button "Remove" at bounding box center [792, 401] width 95 height 33
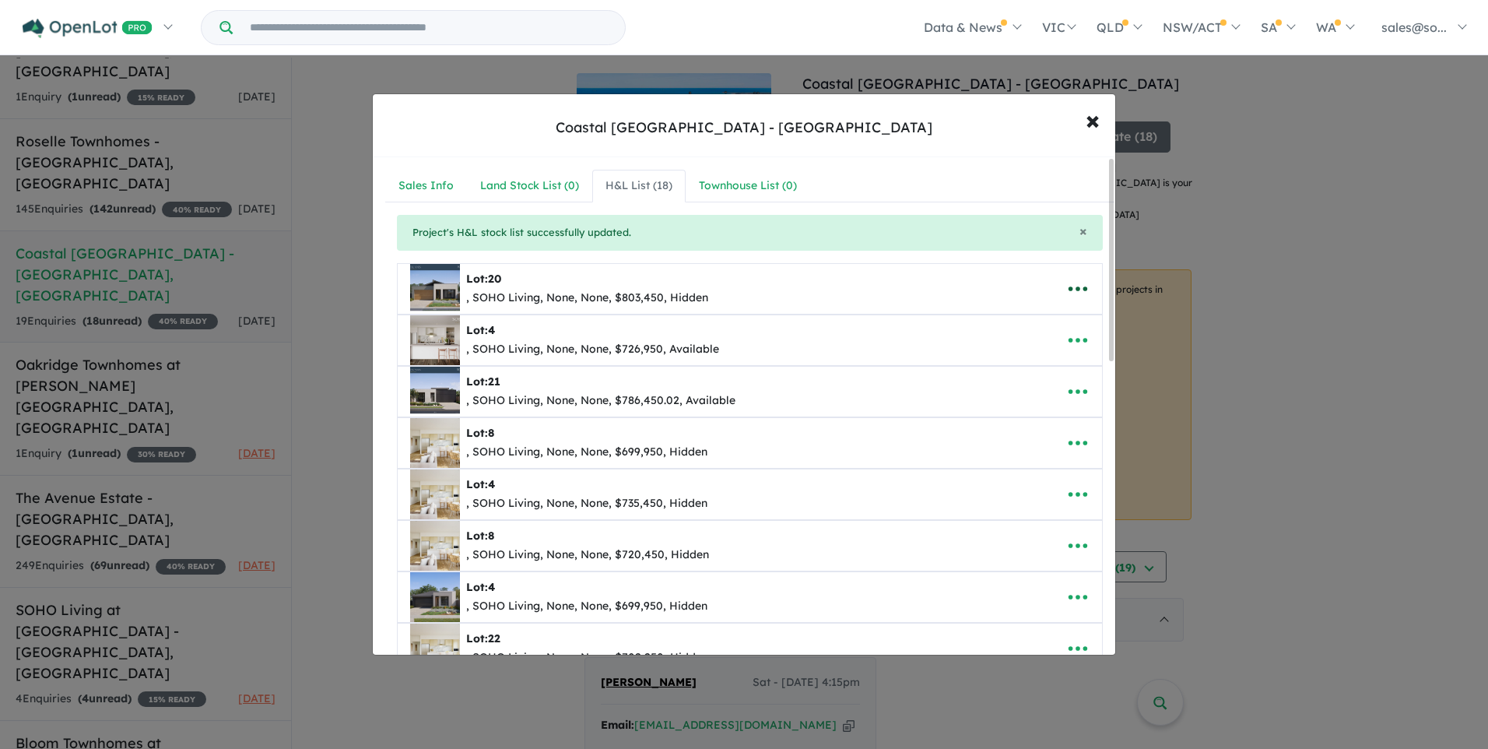
click at [1070, 286] on icon "button" at bounding box center [1077, 288] width 23 height 23
click at [1051, 360] on link "Remove" at bounding box center [1043, 363] width 115 height 36
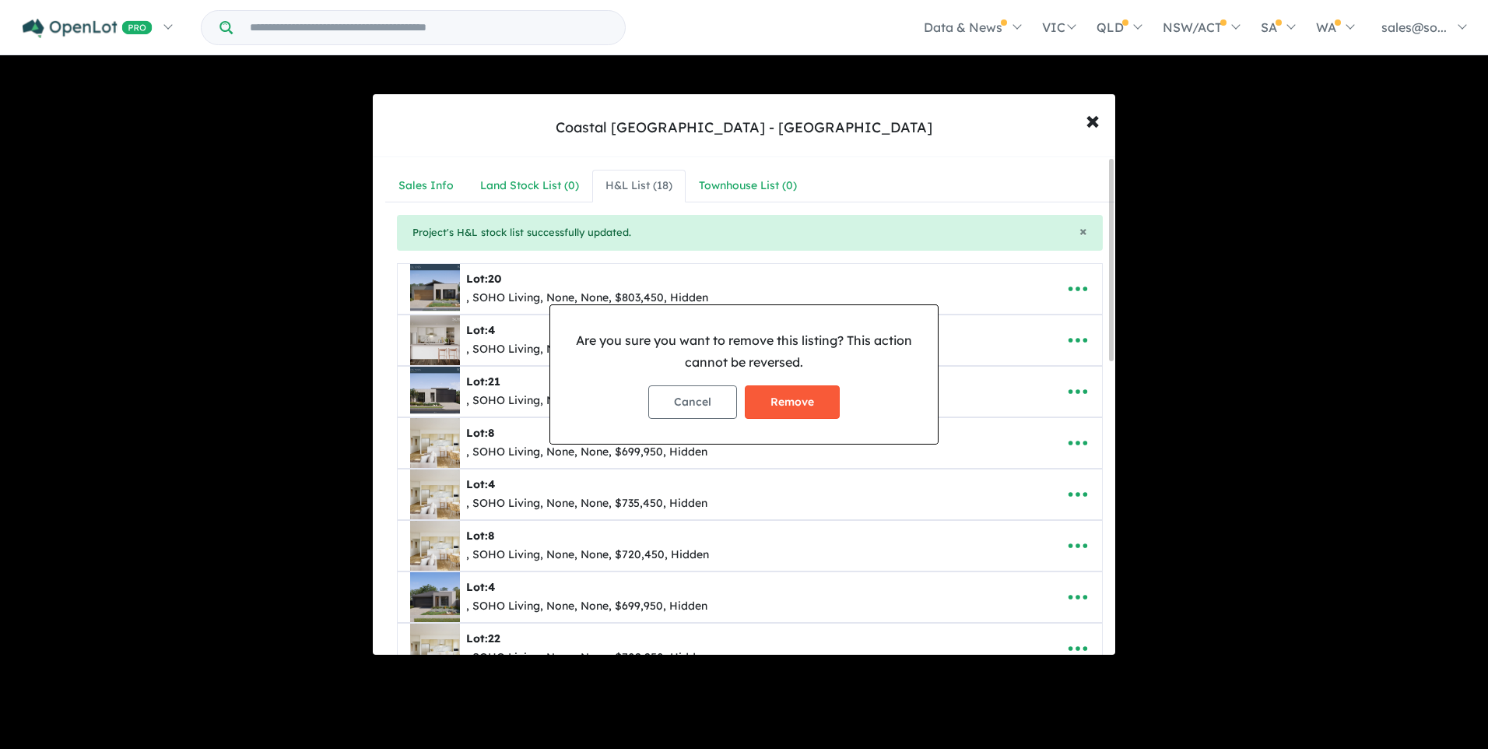
click at [799, 395] on button "Remove" at bounding box center [792, 401] width 95 height 33
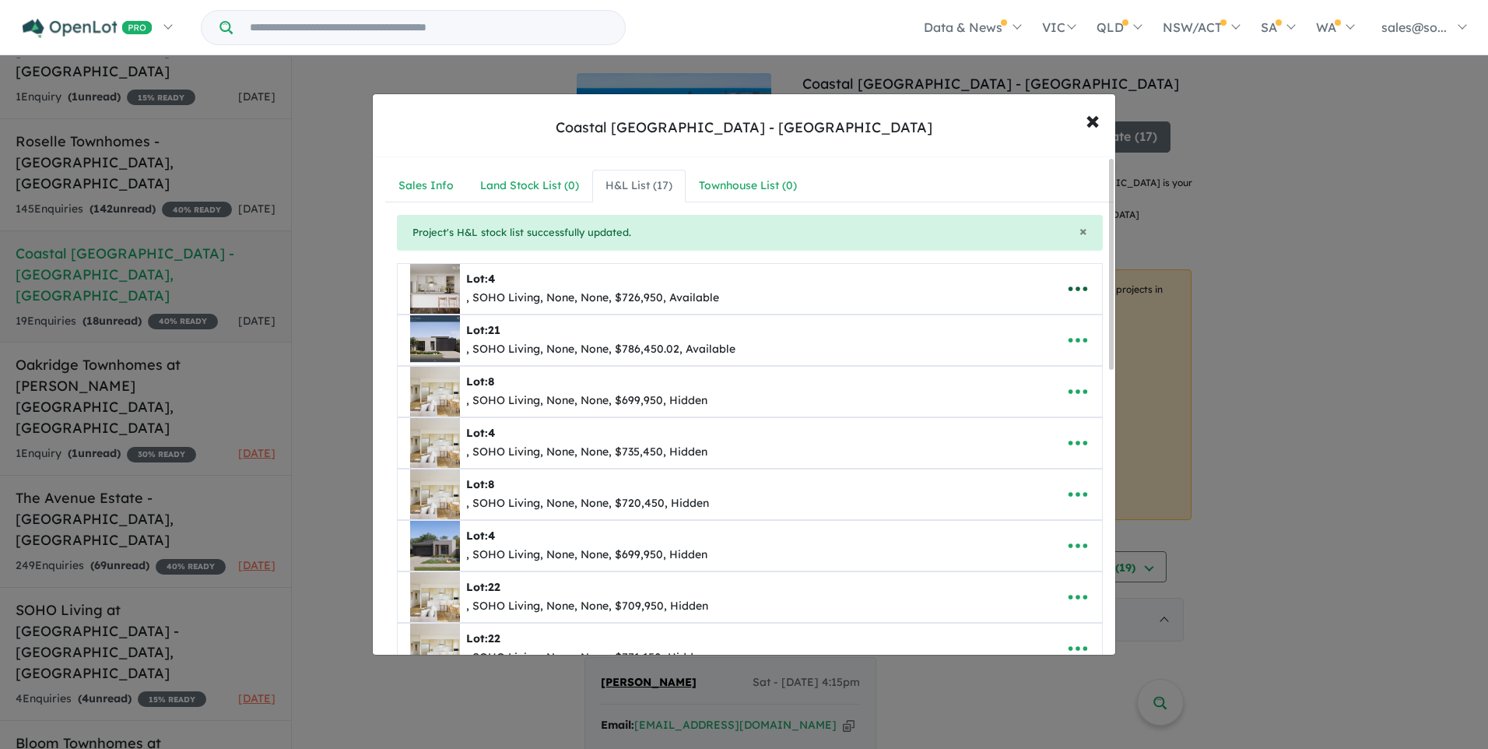
click at [1075, 287] on icon "button" at bounding box center [1077, 288] width 23 height 23
click at [1049, 362] on link "Remove" at bounding box center [1043, 363] width 115 height 36
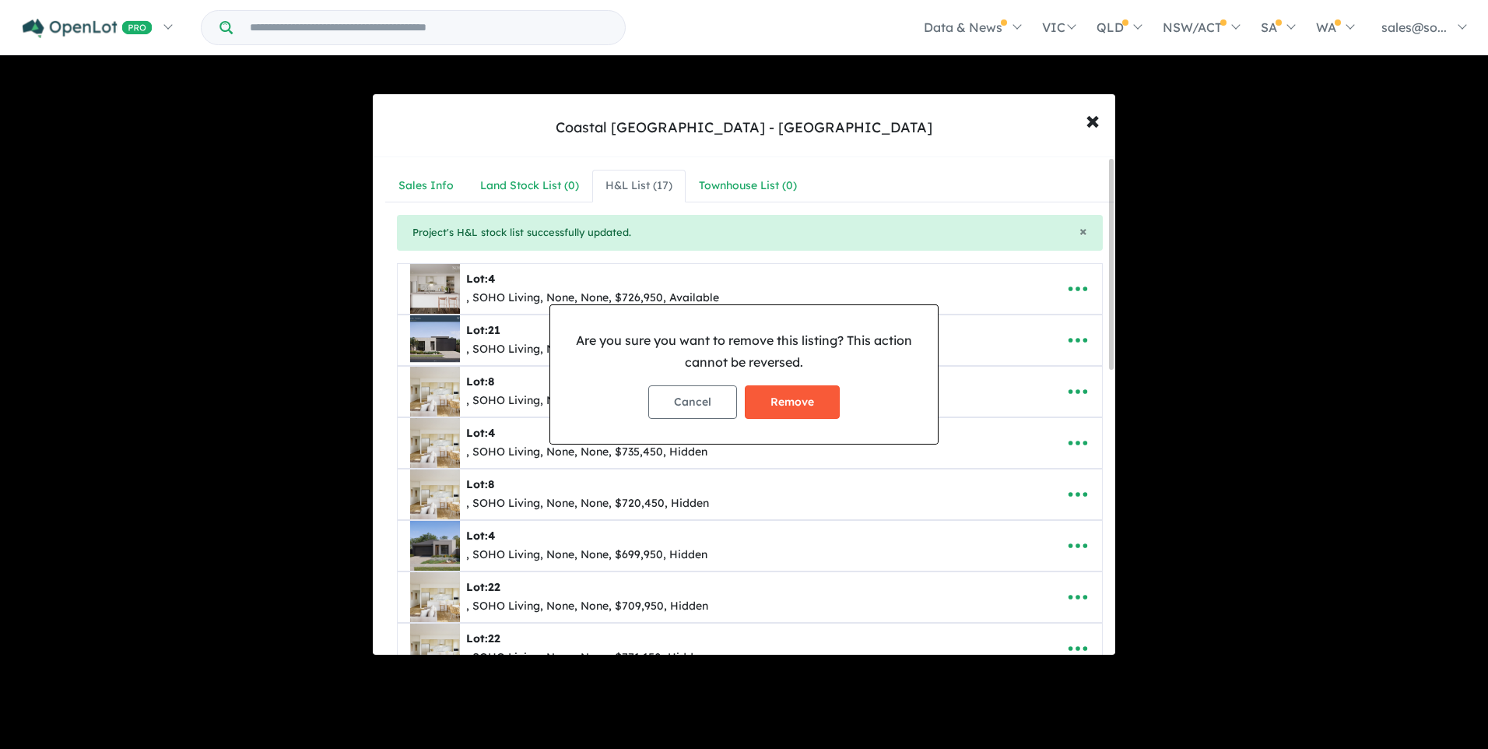
click at [813, 403] on button "Remove" at bounding box center [792, 401] width 95 height 33
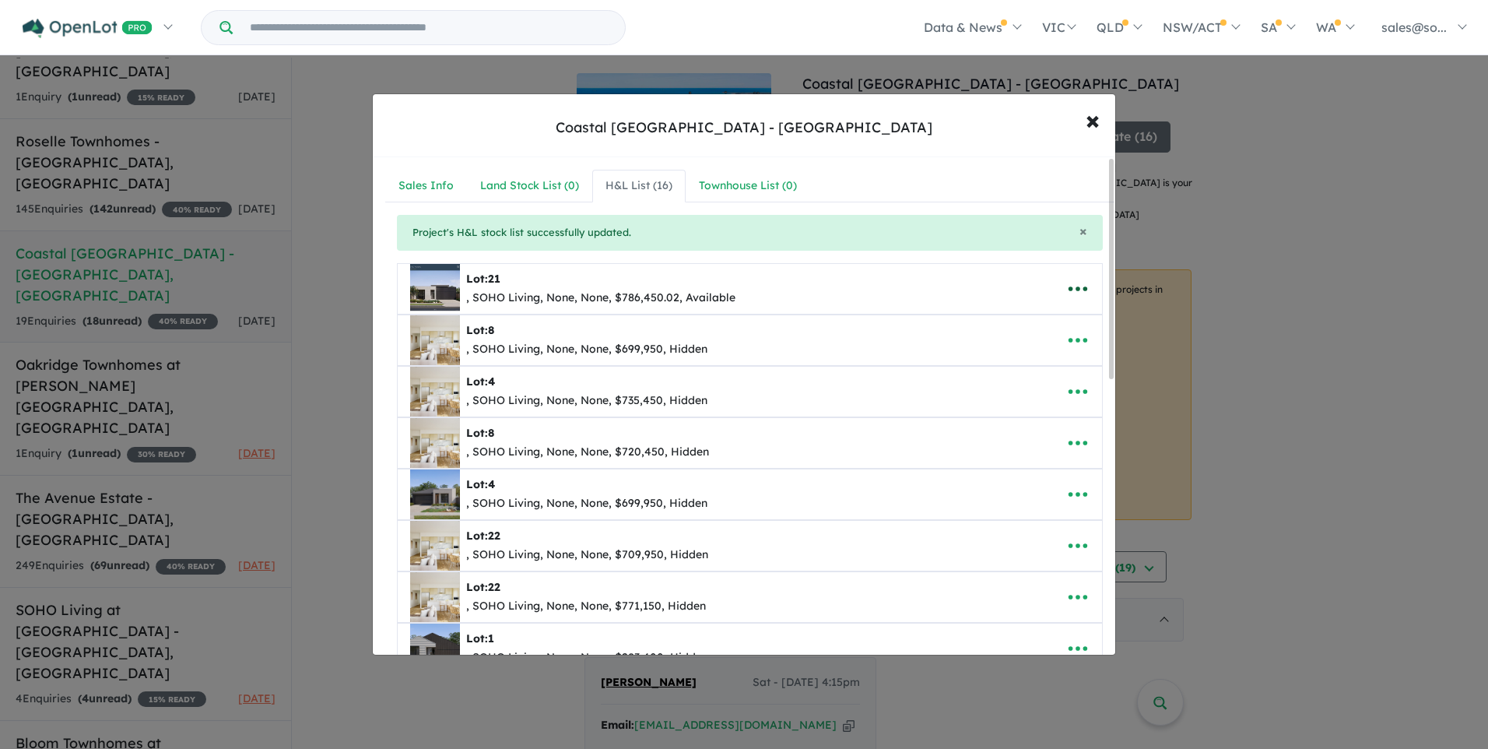
click at [1076, 288] on icon "button" at bounding box center [1077, 288] width 23 height 23
click at [1048, 363] on link "Remove" at bounding box center [1043, 363] width 115 height 36
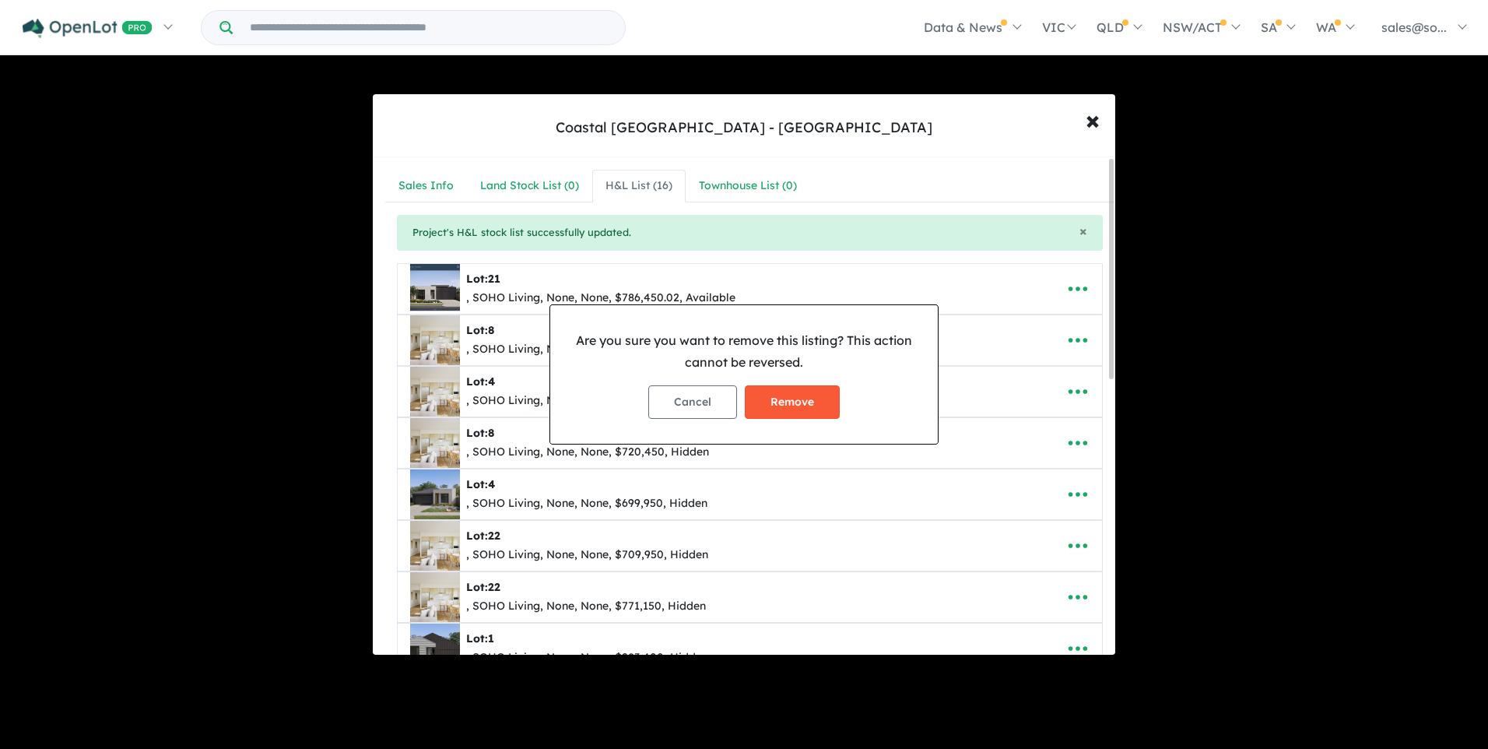
click at [809, 388] on button "Remove" at bounding box center [792, 401] width 95 height 33
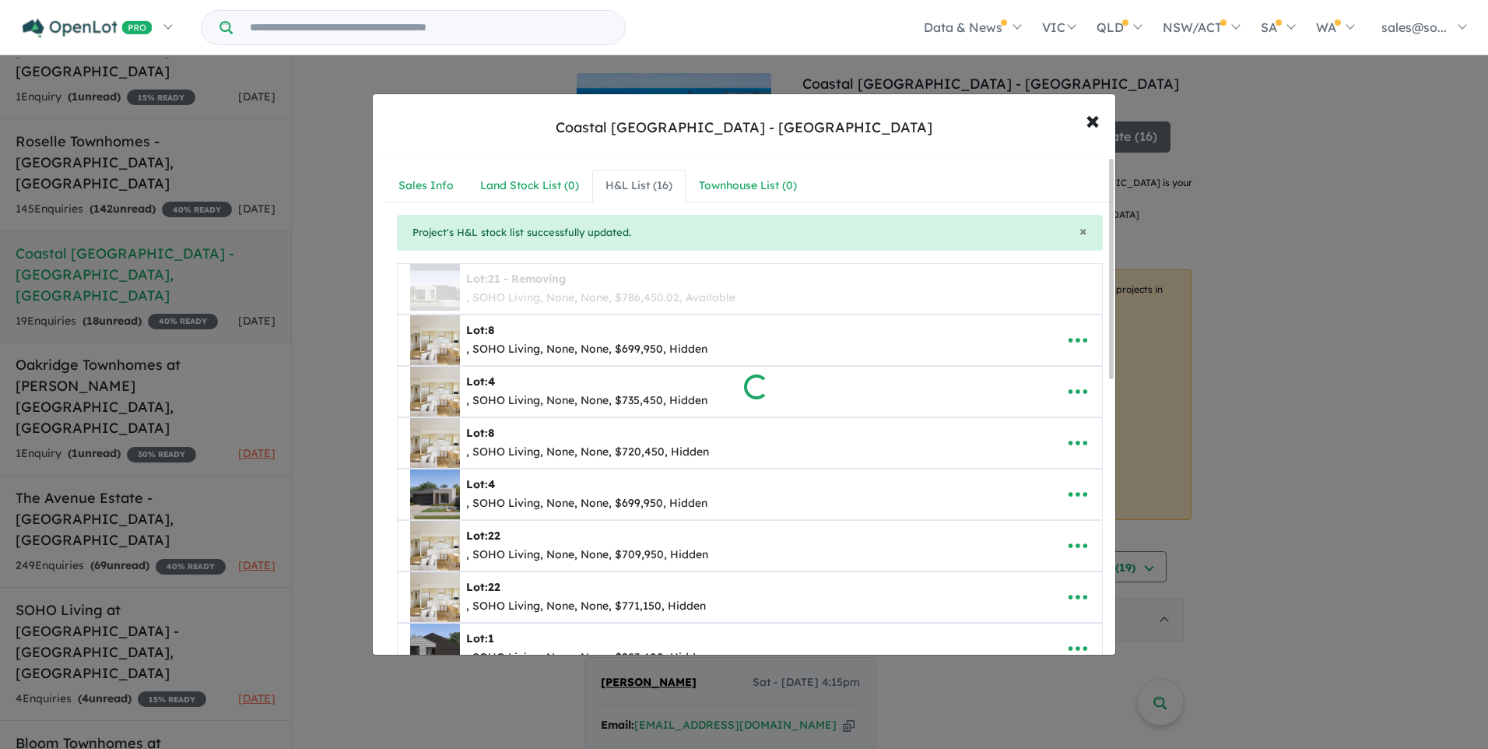
drag, startPoint x: 809, startPoint y: 388, endPoint x: 820, endPoint y: 401, distance: 17.1
click at [813, 401] on div at bounding box center [744, 374] width 1488 height 749
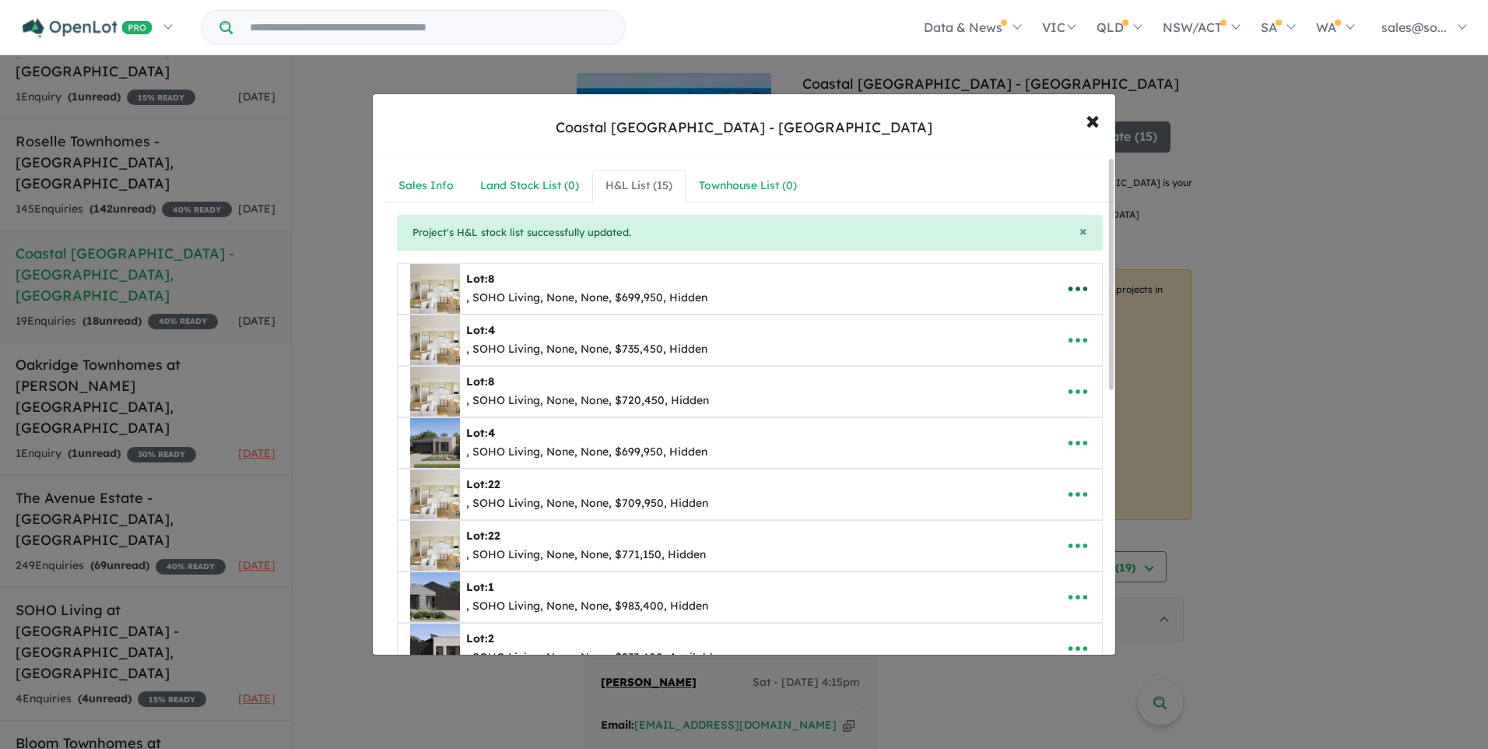
click at [1075, 291] on icon "button" at bounding box center [1077, 288] width 23 height 23
click at [1060, 353] on link "Remove" at bounding box center [1043, 363] width 115 height 36
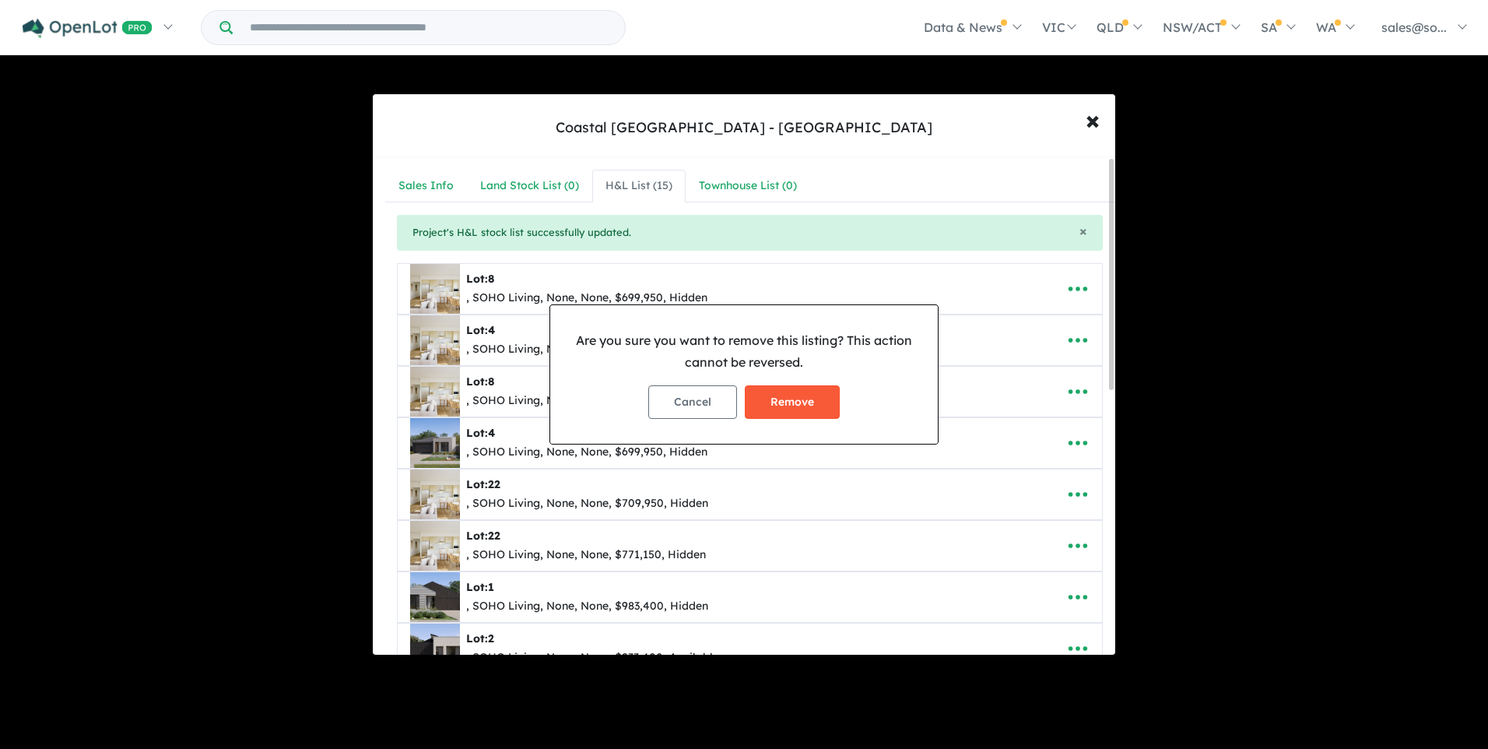
click at [792, 394] on button "Remove" at bounding box center [792, 401] width 95 height 33
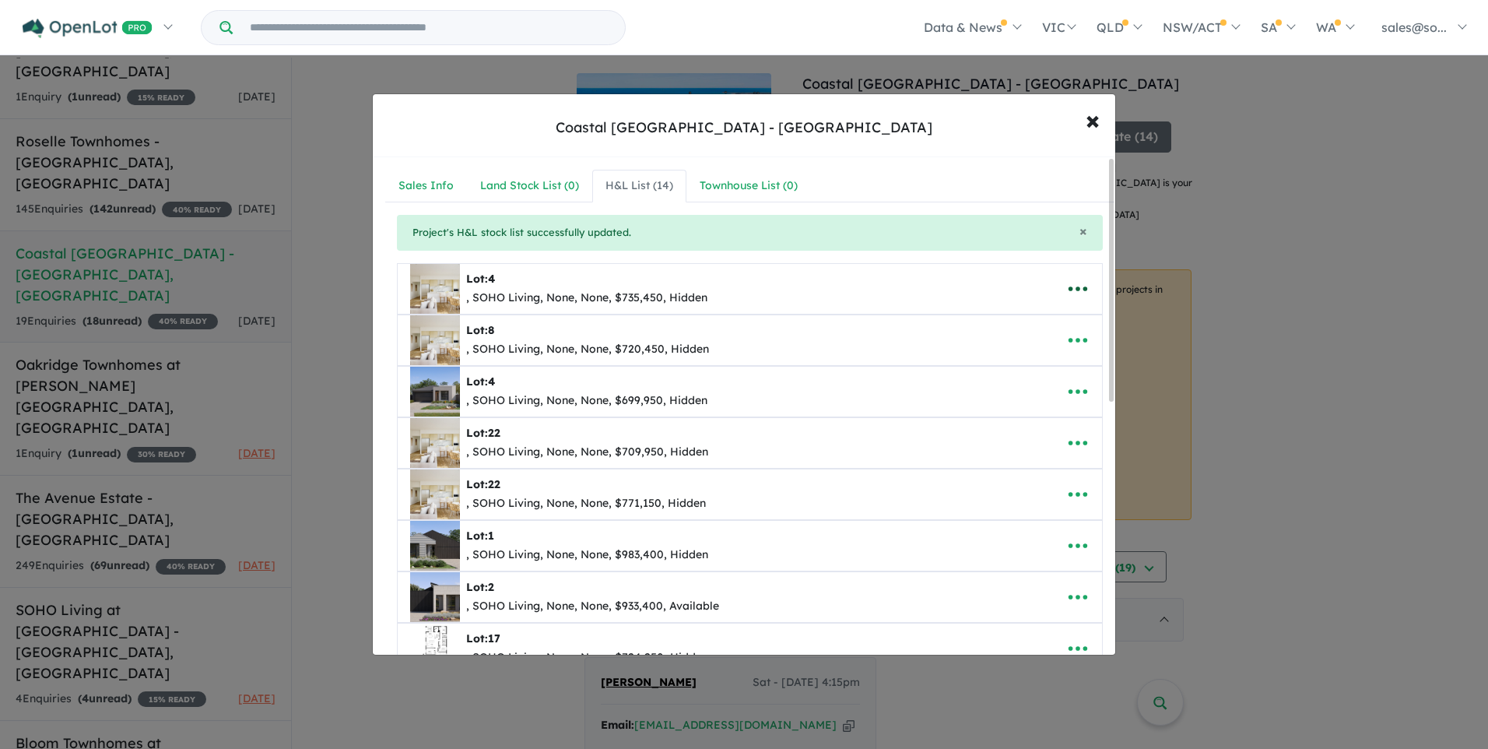
click at [1072, 287] on icon "button" at bounding box center [1078, 288] width 19 height 5
click at [1024, 375] on link "Remove" at bounding box center [1043, 363] width 115 height 36
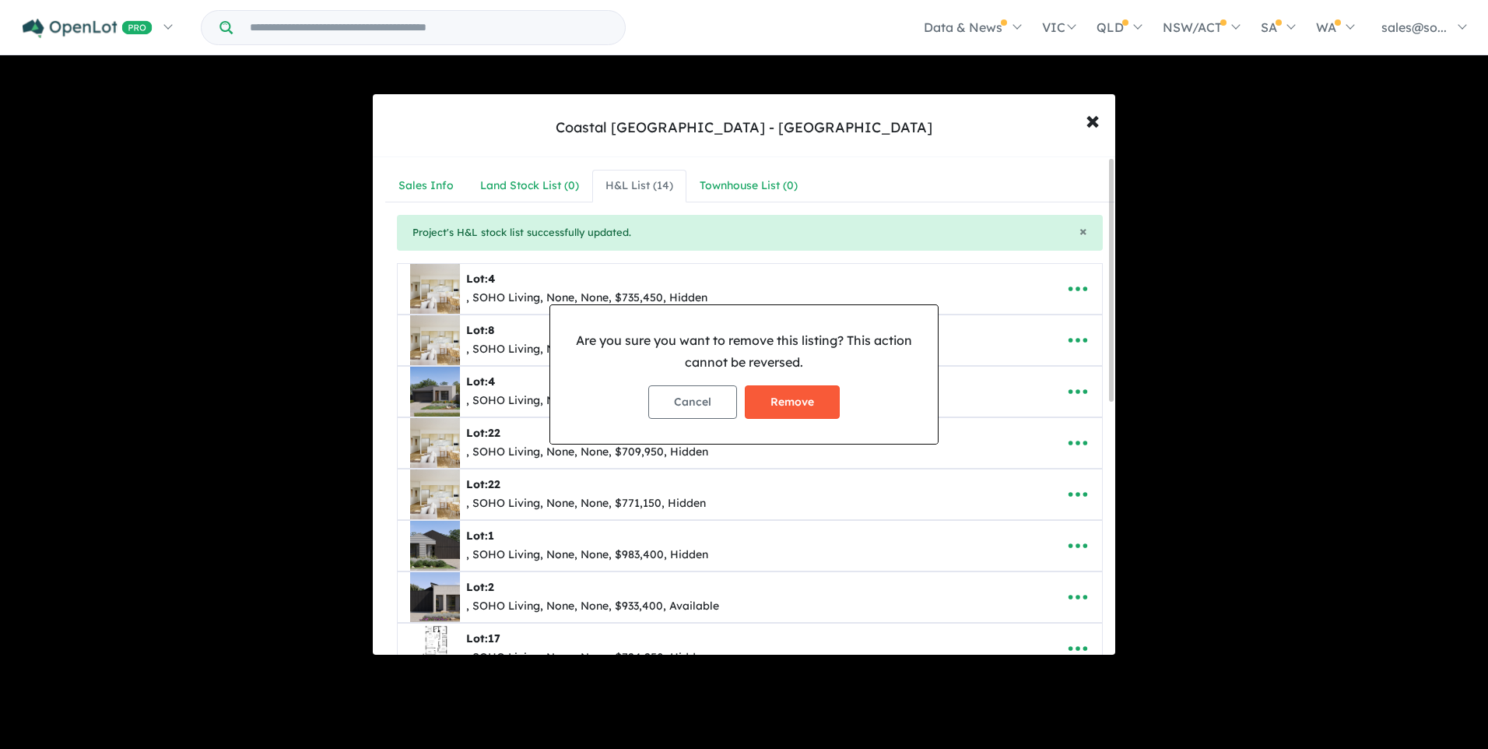
click at [810, 414] on button "Remove" at bounding box center [792, 401] width 95 height 33
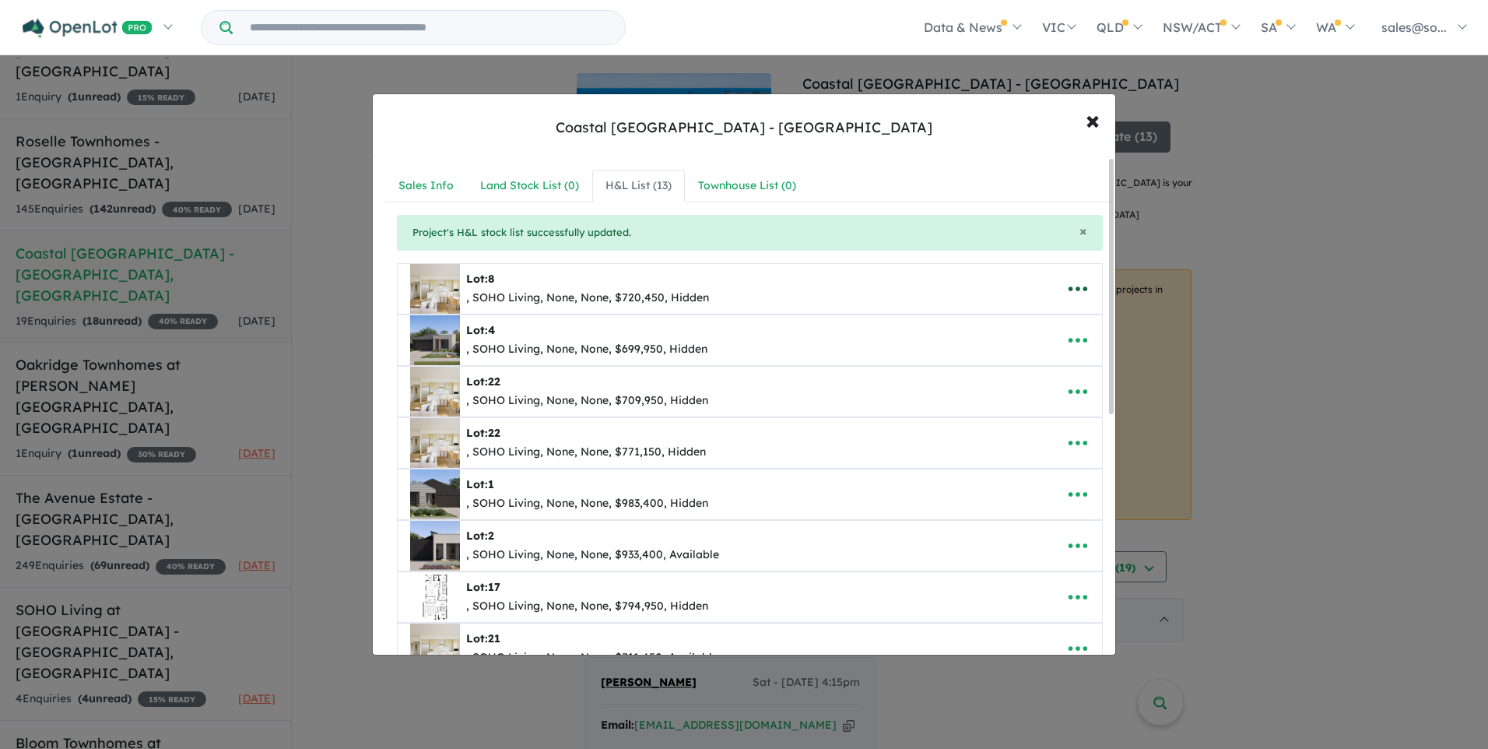
click at [1069, 290] on icon "button" at bounding box center [1077, 288] width 23 height 23
click at [1050, 349] on link "Remove" at bounding box center [1043, 363] width 115 height 36
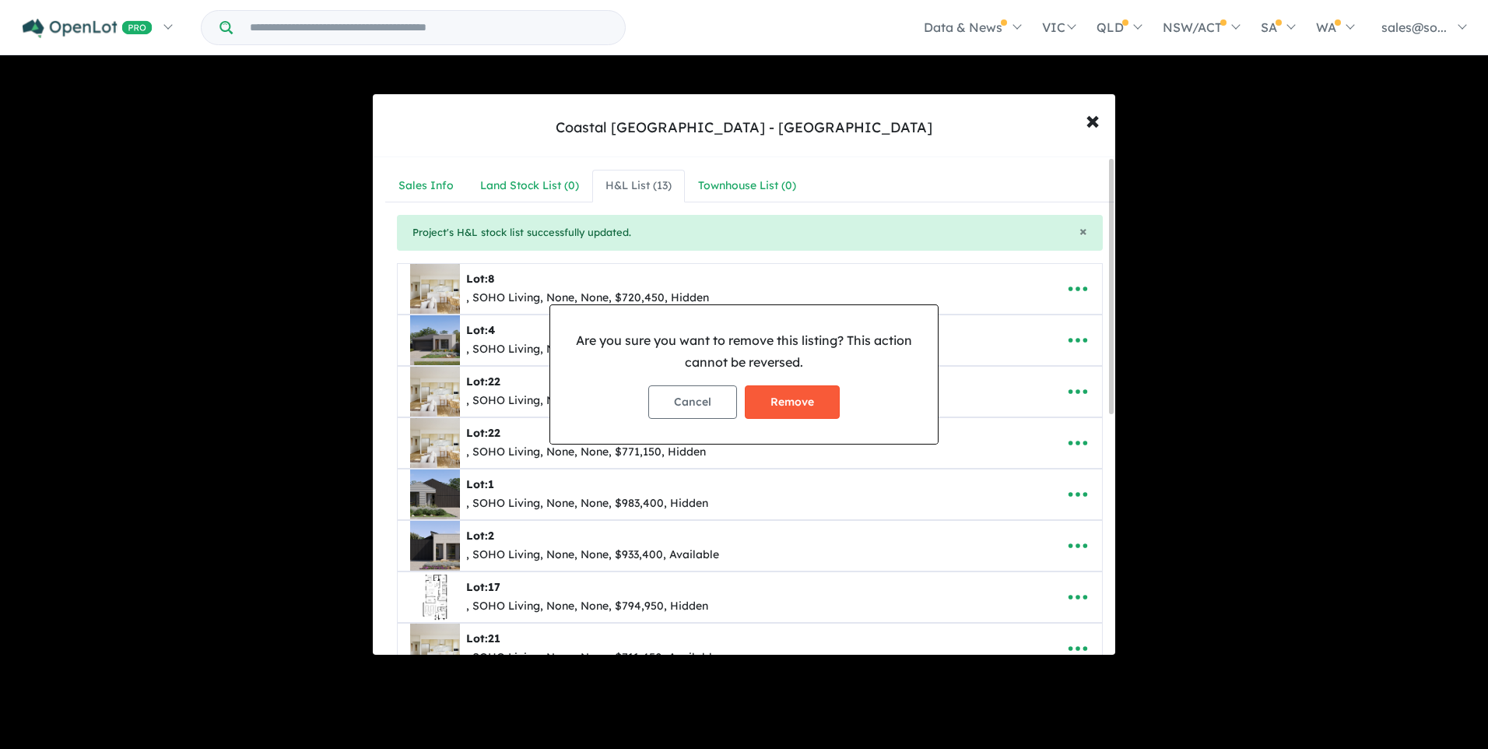
click at [827, 402] on button "Remove" at bounding box center [792, 401] width 95 height 33
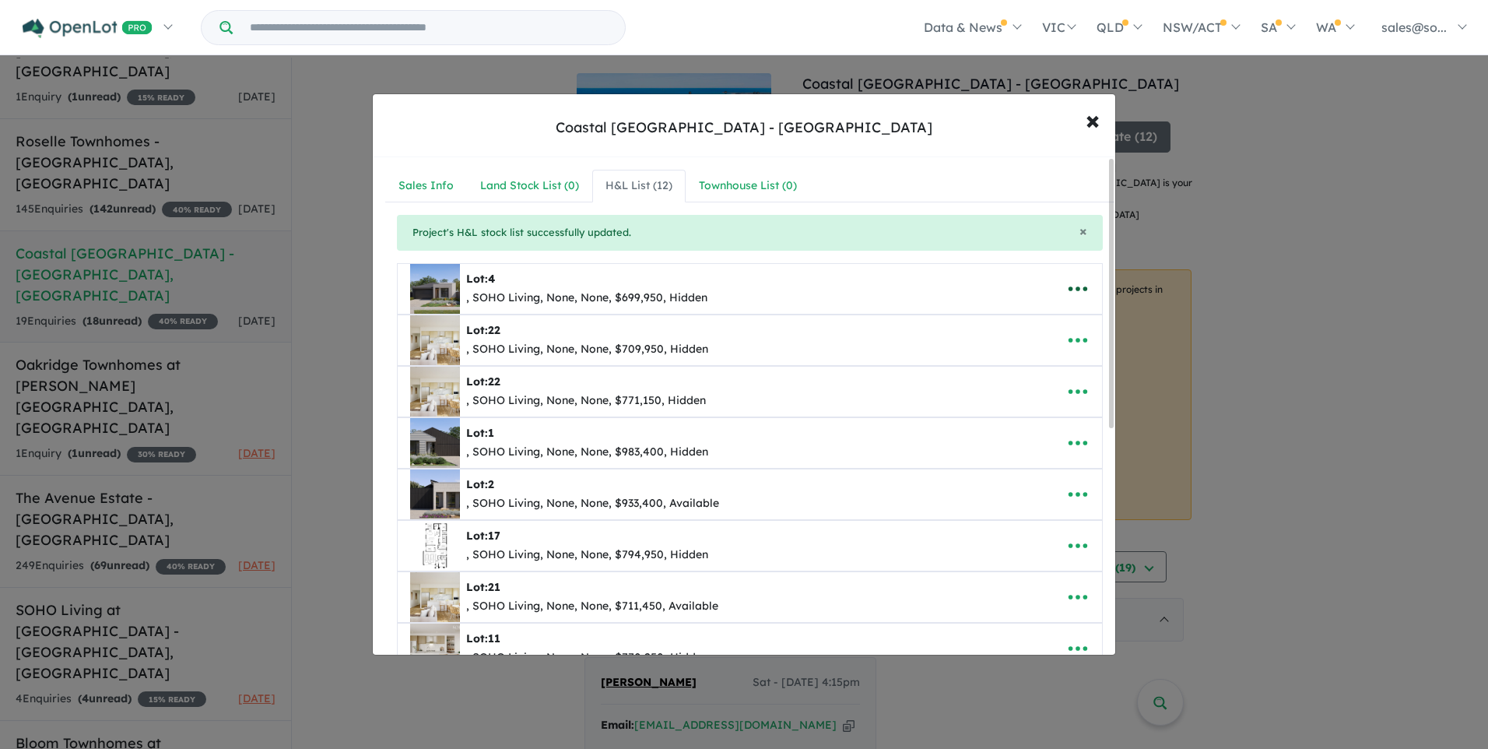
click at [1069, 283] on icon "button" at bounding box center [1077, 288] width 23 height 23
click at [1022, 360] on link "Remove" at bounding box center [1043, 363] width 115 height 36
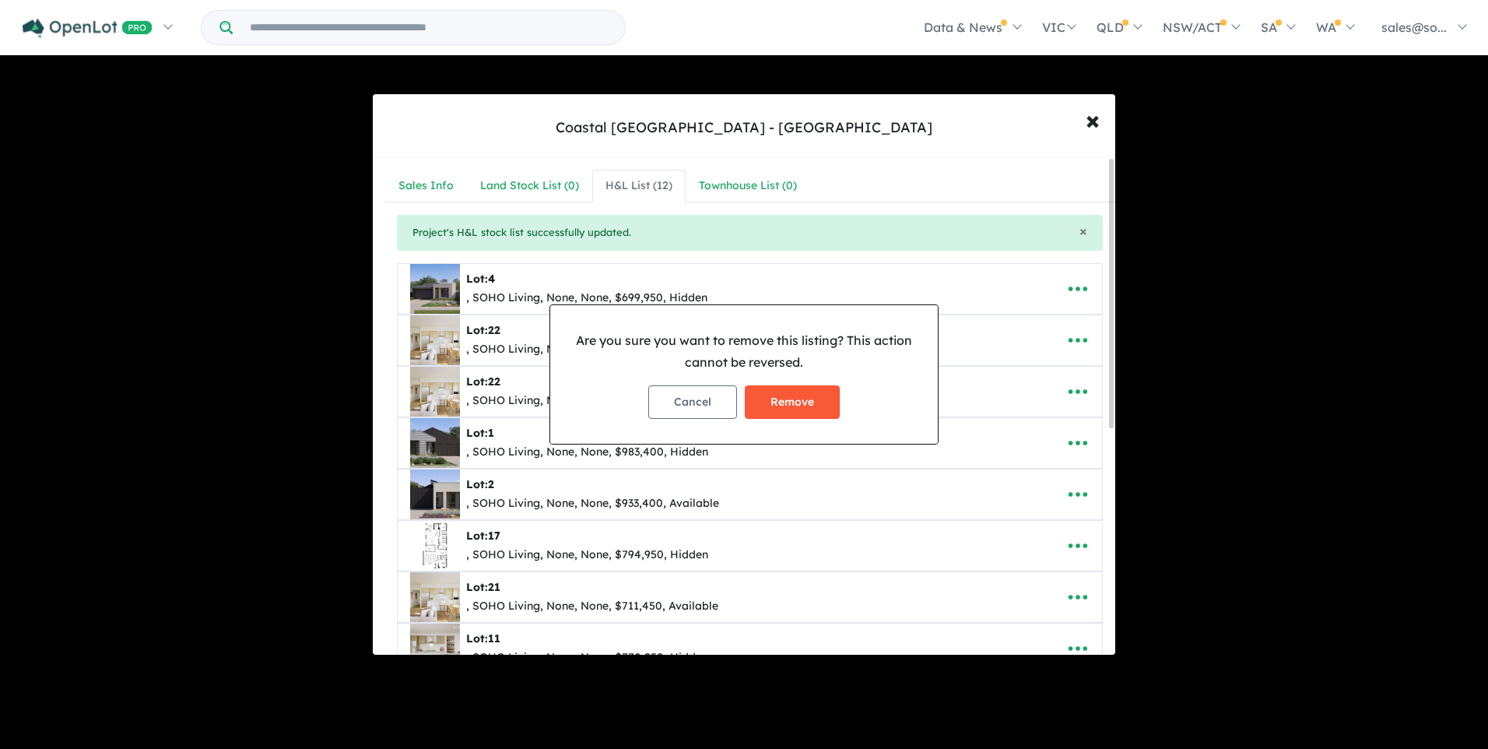
click at [789, 408] on button "Remove" at bounding box center [792, 401] width 95 height 33
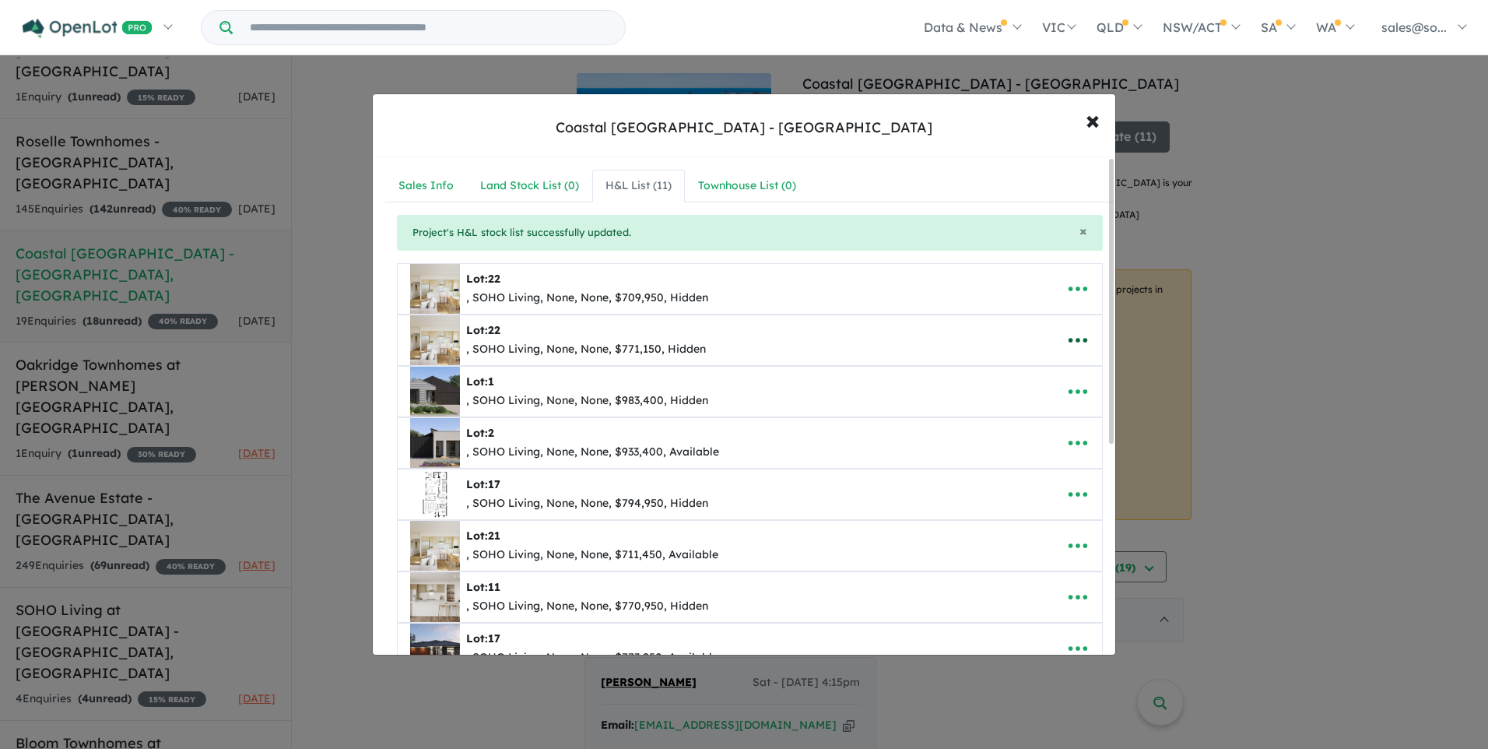
click at [1078, 339] on icon "button" at bounding box center [1078, 340] width 19 height 5
click at [1058, 410] on link "Remove" at bounding box center [1043, 414] width 115 height 36
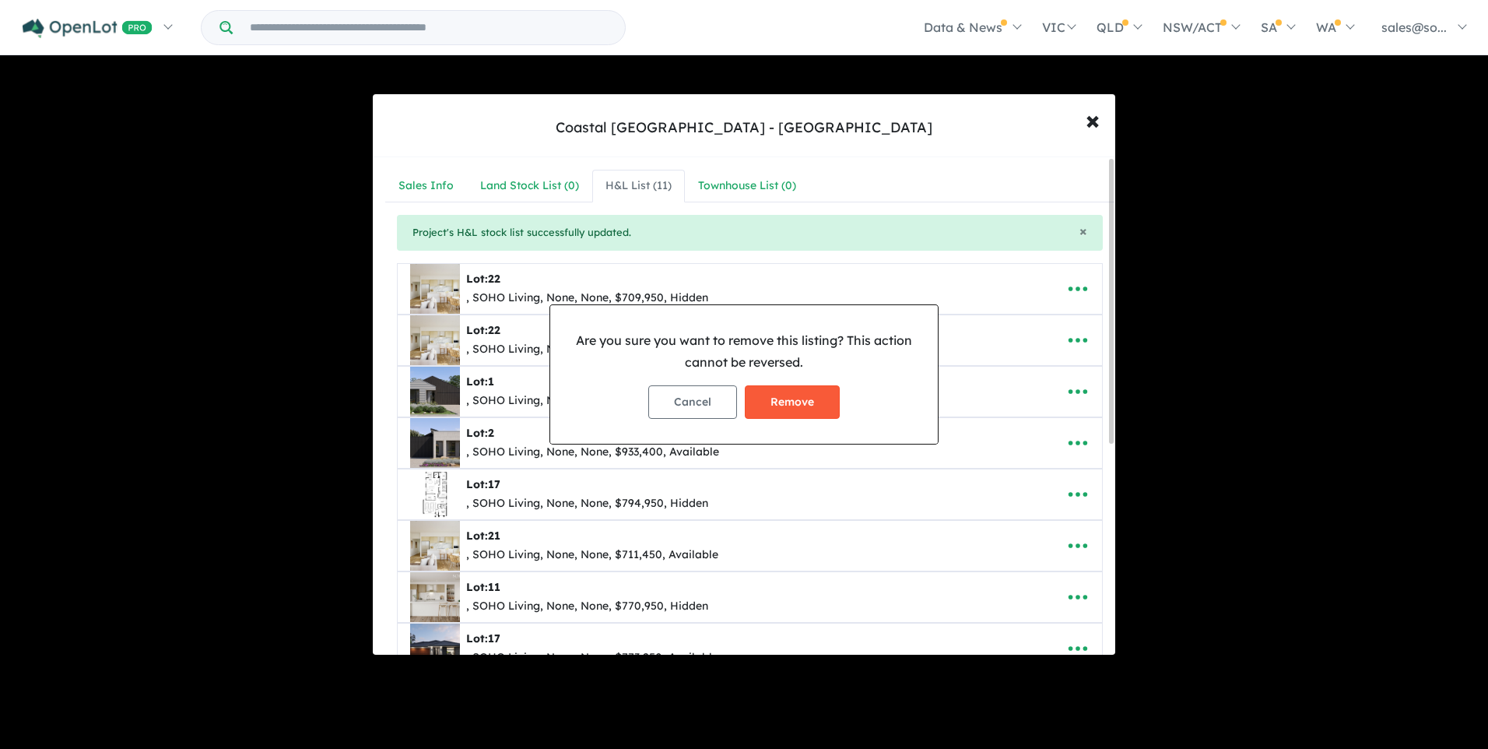
click at [796, 400] on button "Remove" at bounding box center [792, 401] width 95 height 33
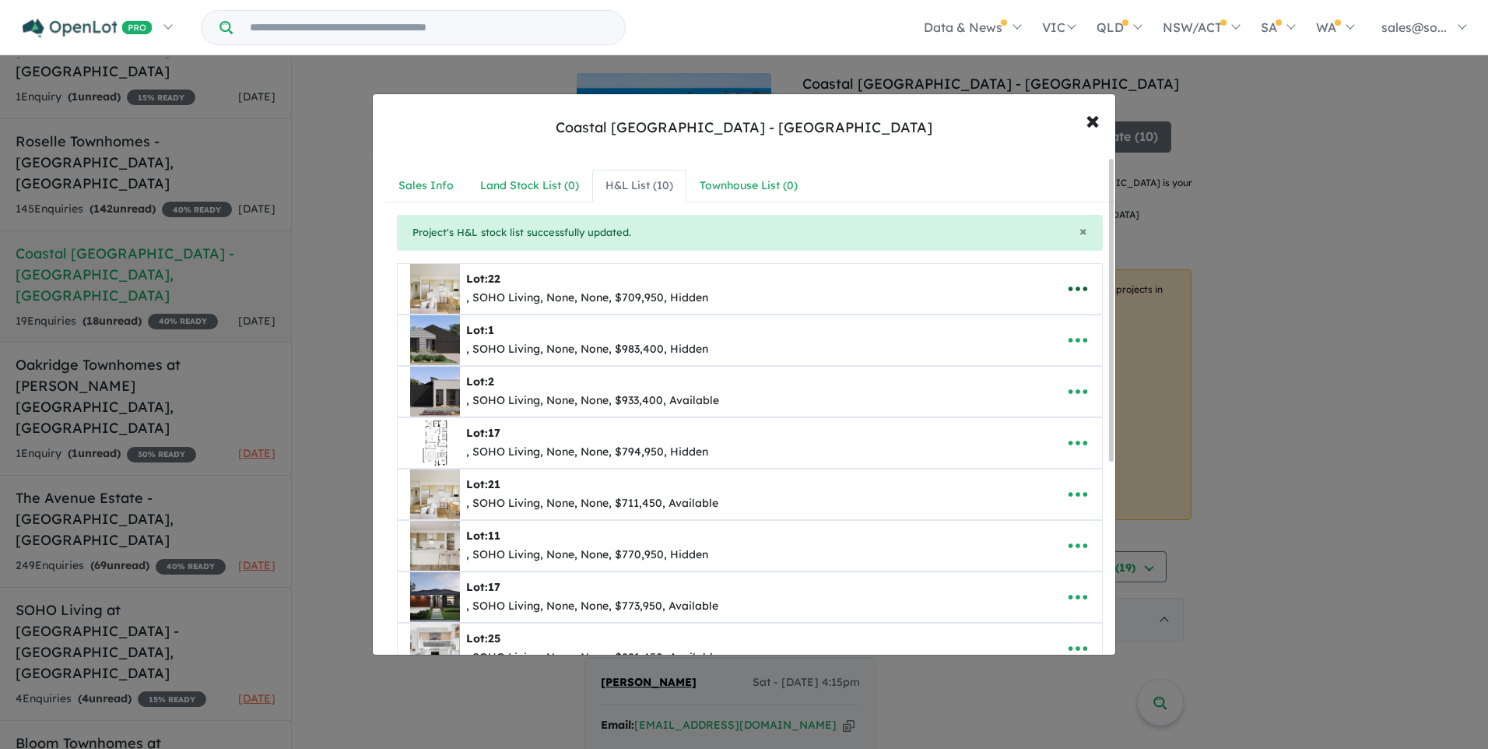
click at [1071, 285] on icon "button" at bounding box center [1077, 288] width 23 height 23
click at [1041, 360] on link "Remove" at bounding box center [1043, 363] width 115 height 36
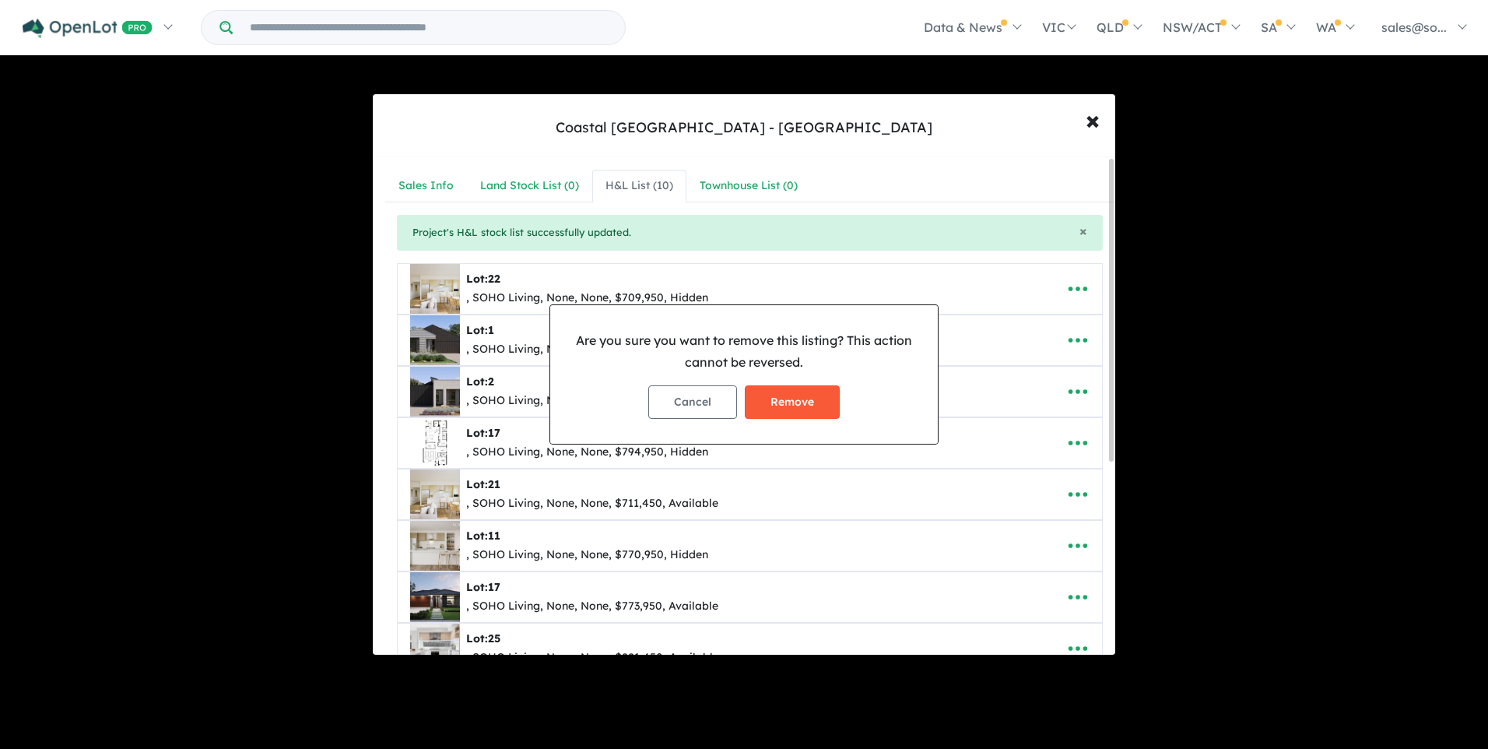
click at [828, 403] on button "Remove" at bounding box center [792, 401] width 95 height 33
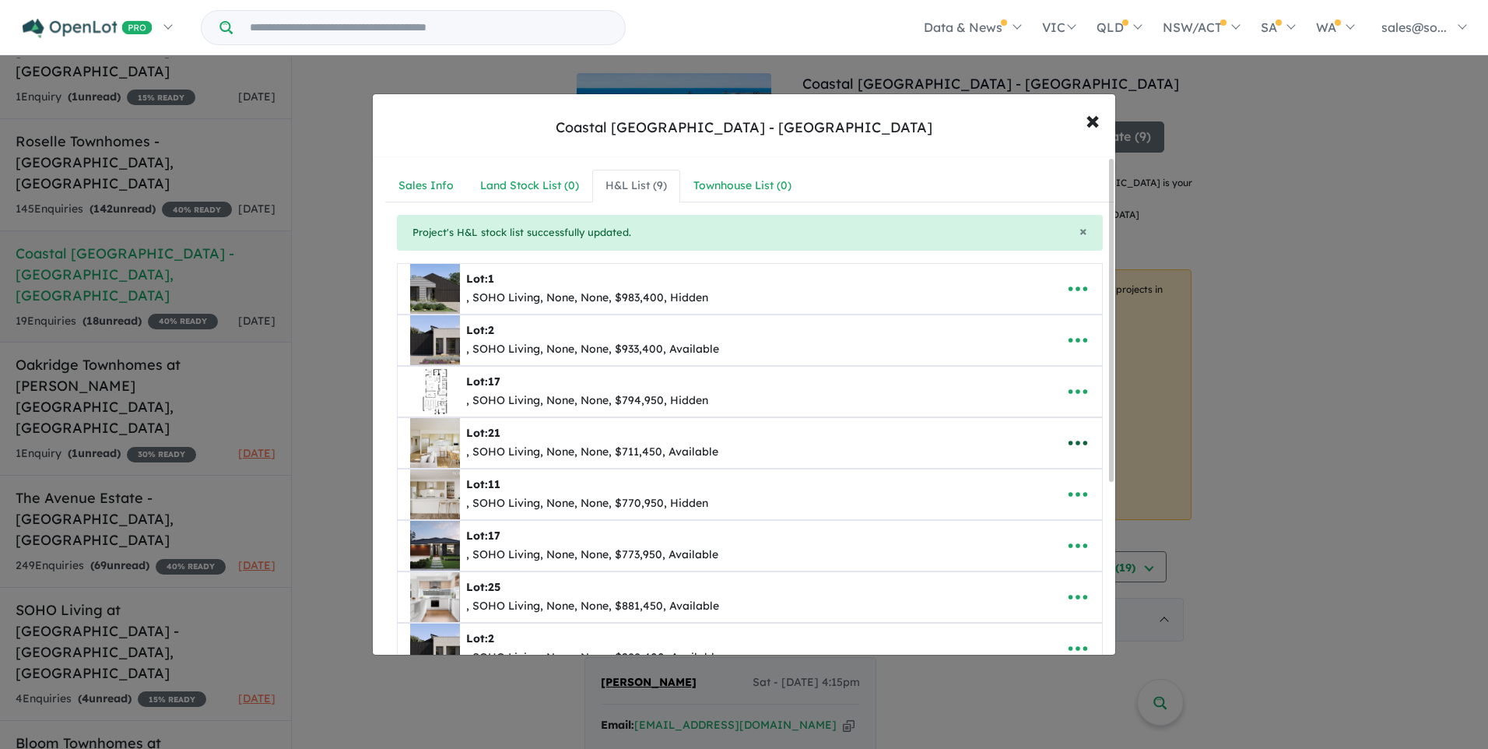
click at [1076, 437] on icon "button" at bounding box center [1077, 442] width 23 height 23
click at [1039, 512] on link "Remove" at bounding box center [1043, 517] width 115 height 36
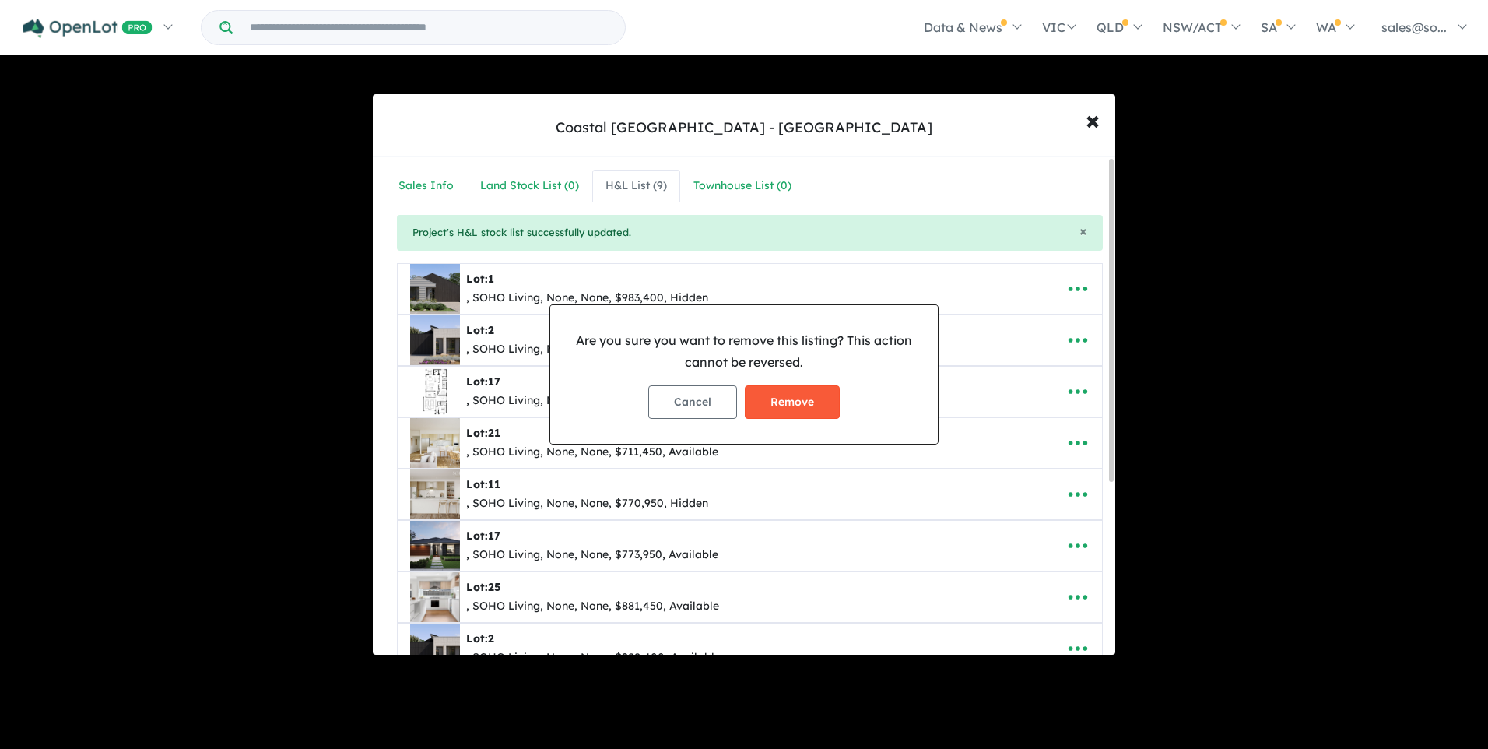
click at [809, 400] on button "Remove" at bounding box center [792, 401] width 95 height 33
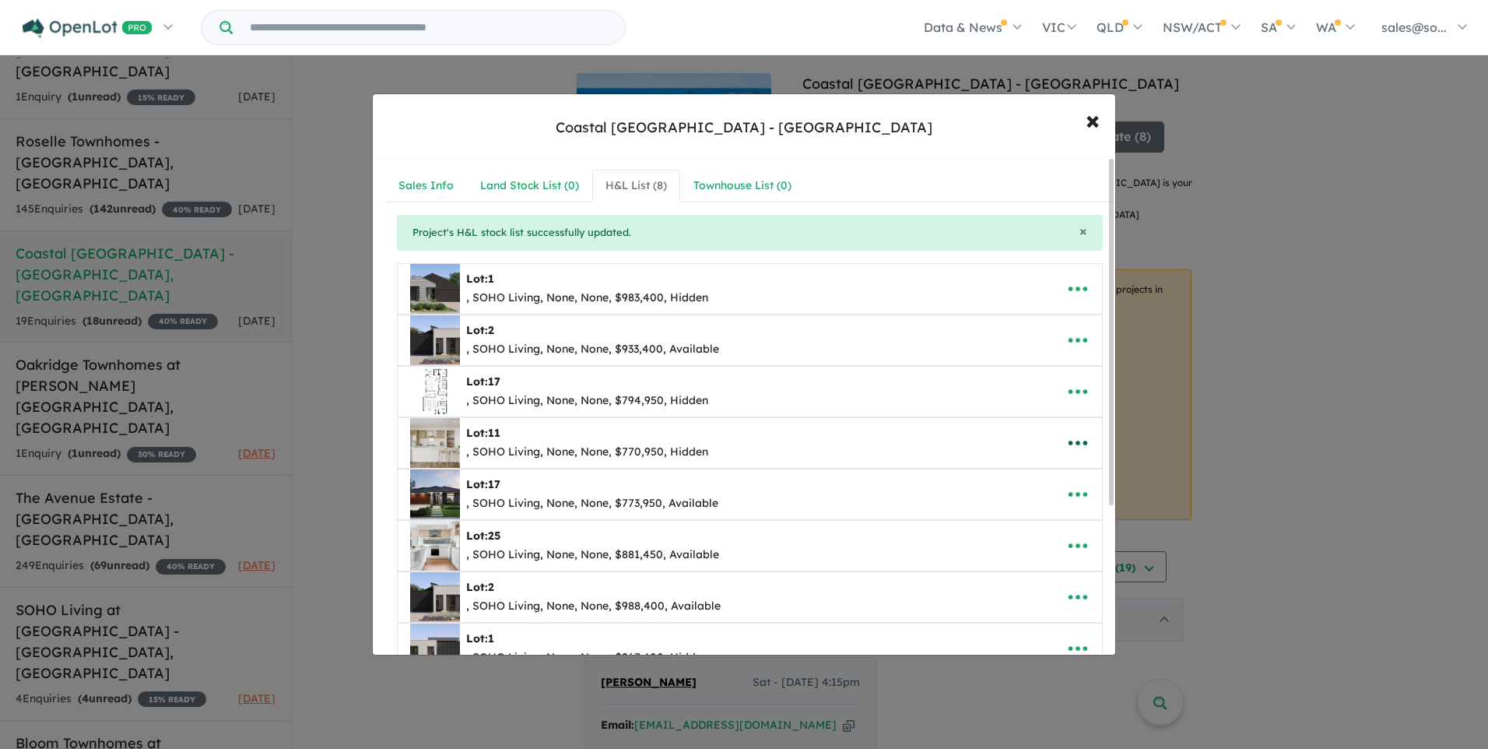
click at [1072, 441] on icon "button" at bounding box center [1078, 443] width 19 height 5
click at [1036, 514] on link "Remove" at bounding box center [1043, 517] width 115 height 36
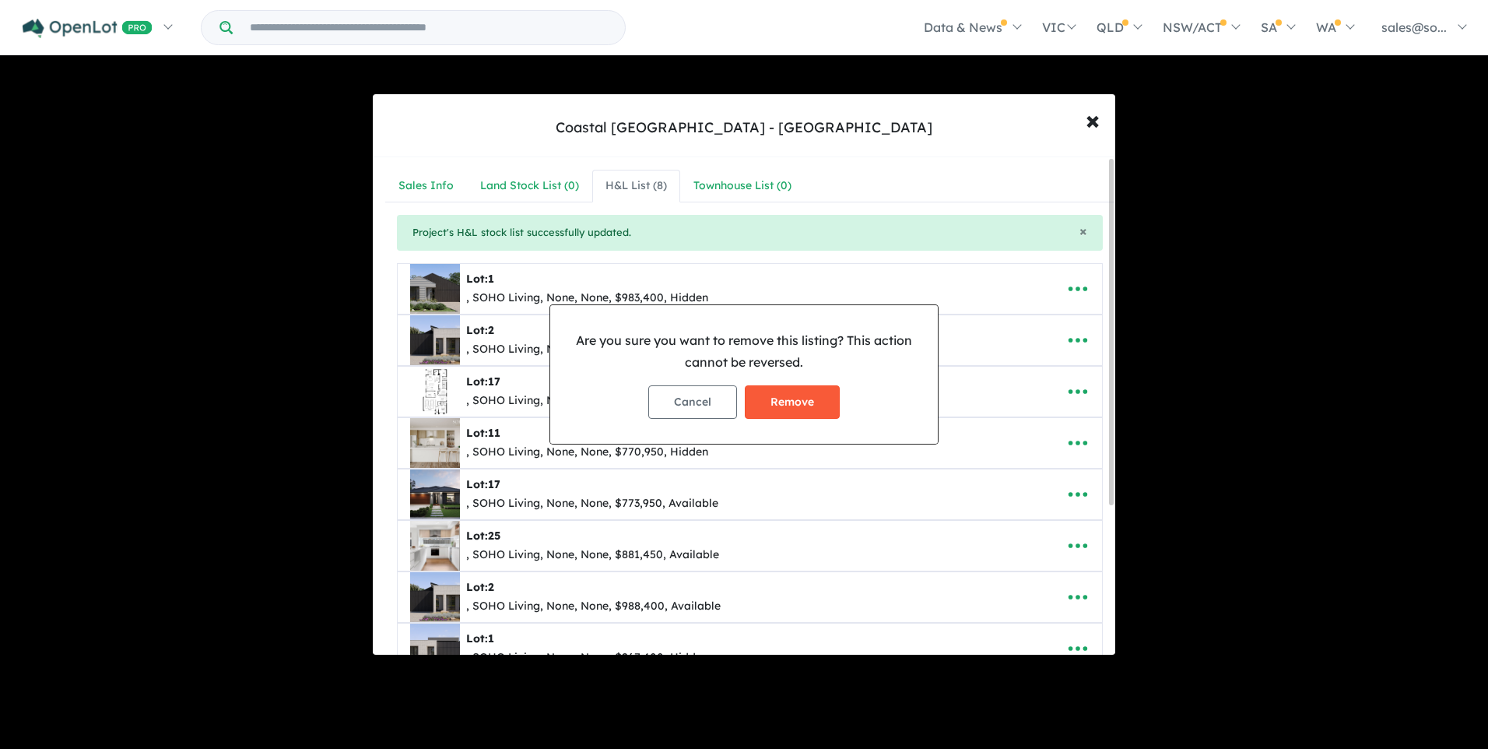
click at [800, 403] on button "Remove" at bounding box center [792, 401] width 95 height 33
